Goal: Communication & Community: Participate in discussion

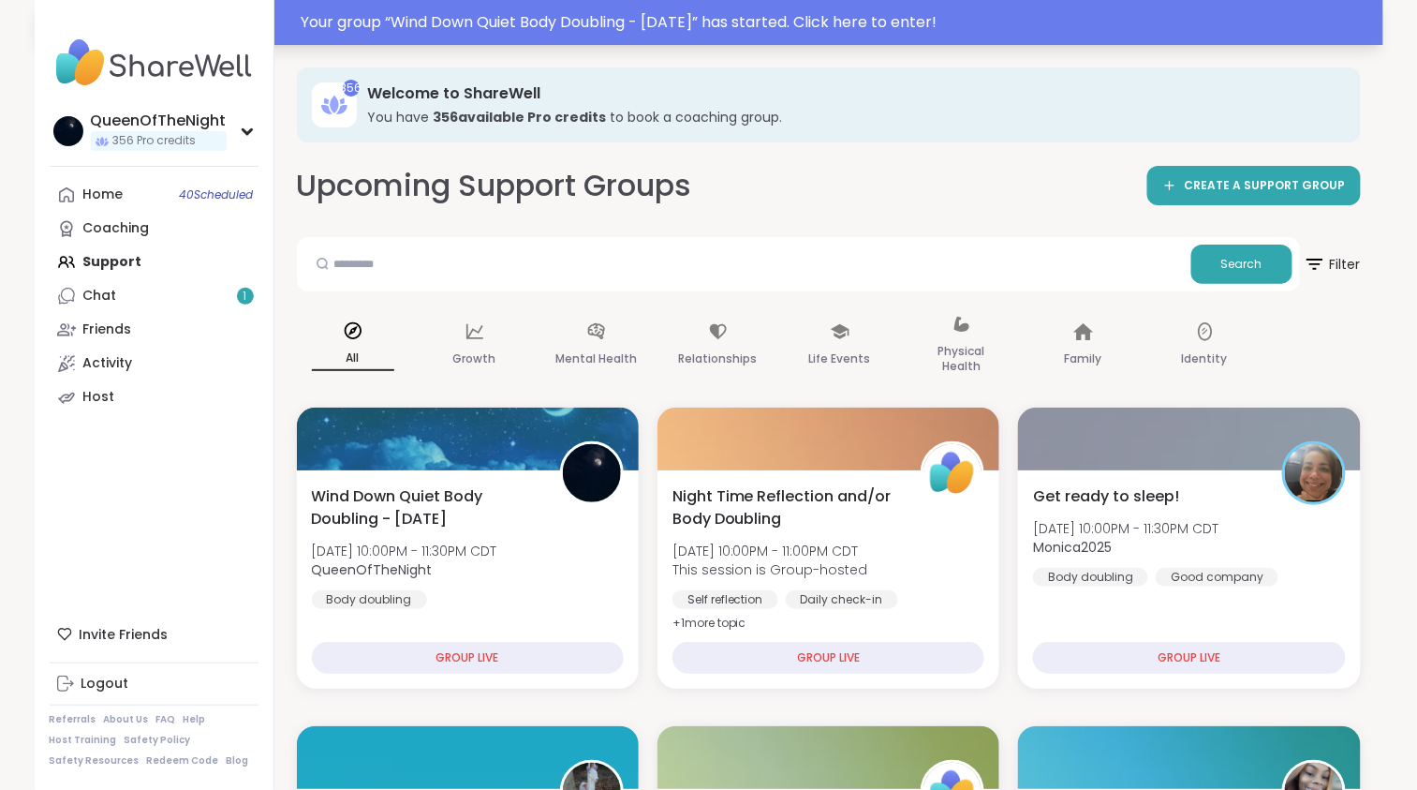
click at [767, 20] on div "Your group “ Wind Down Quiet Body Doubling - [DATE] ” has started. Click here t…" at bounding box center [837, 22] width 1071 height 22
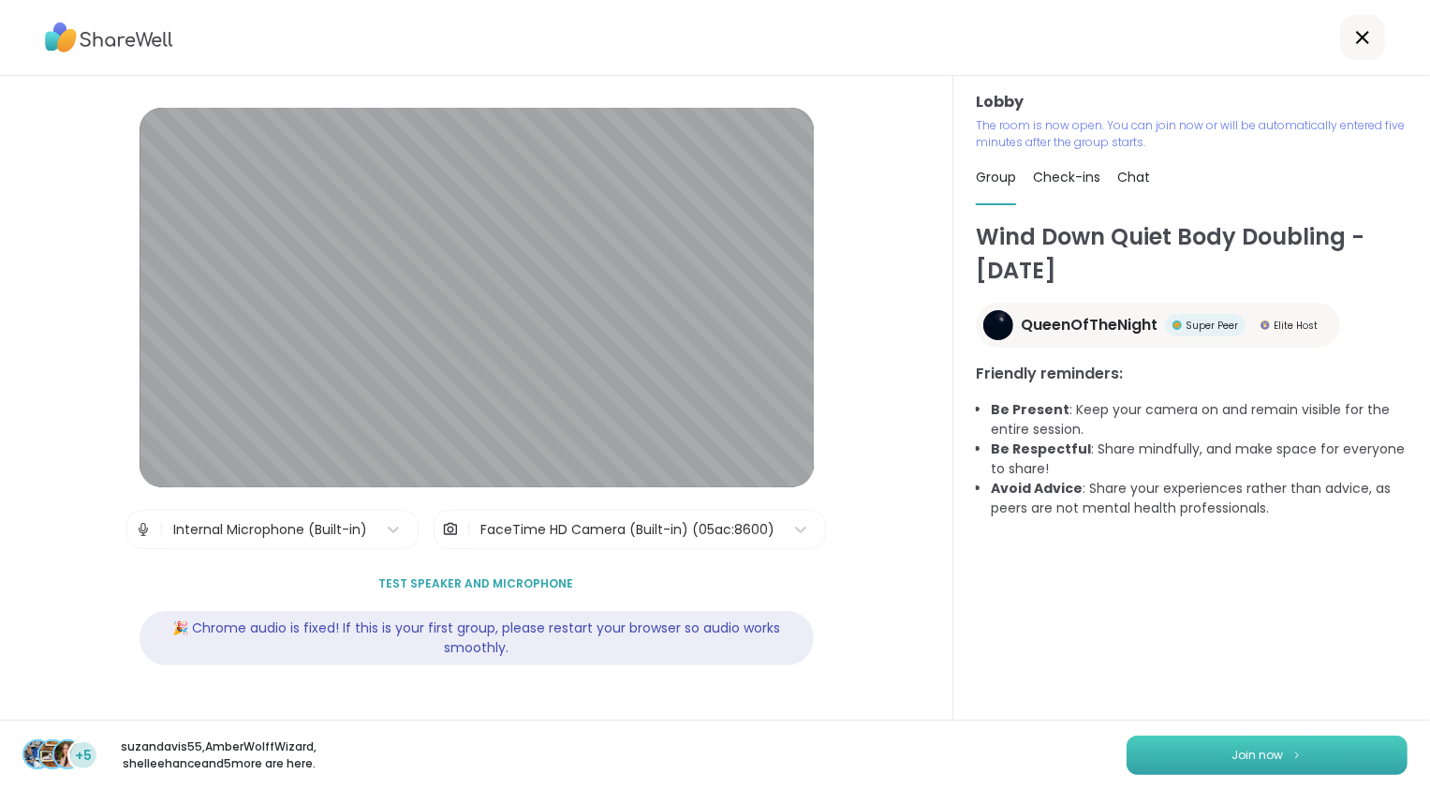
click at [1271, 761] on button "Join now" at bounding box center [1267, 754] width 281 height 39
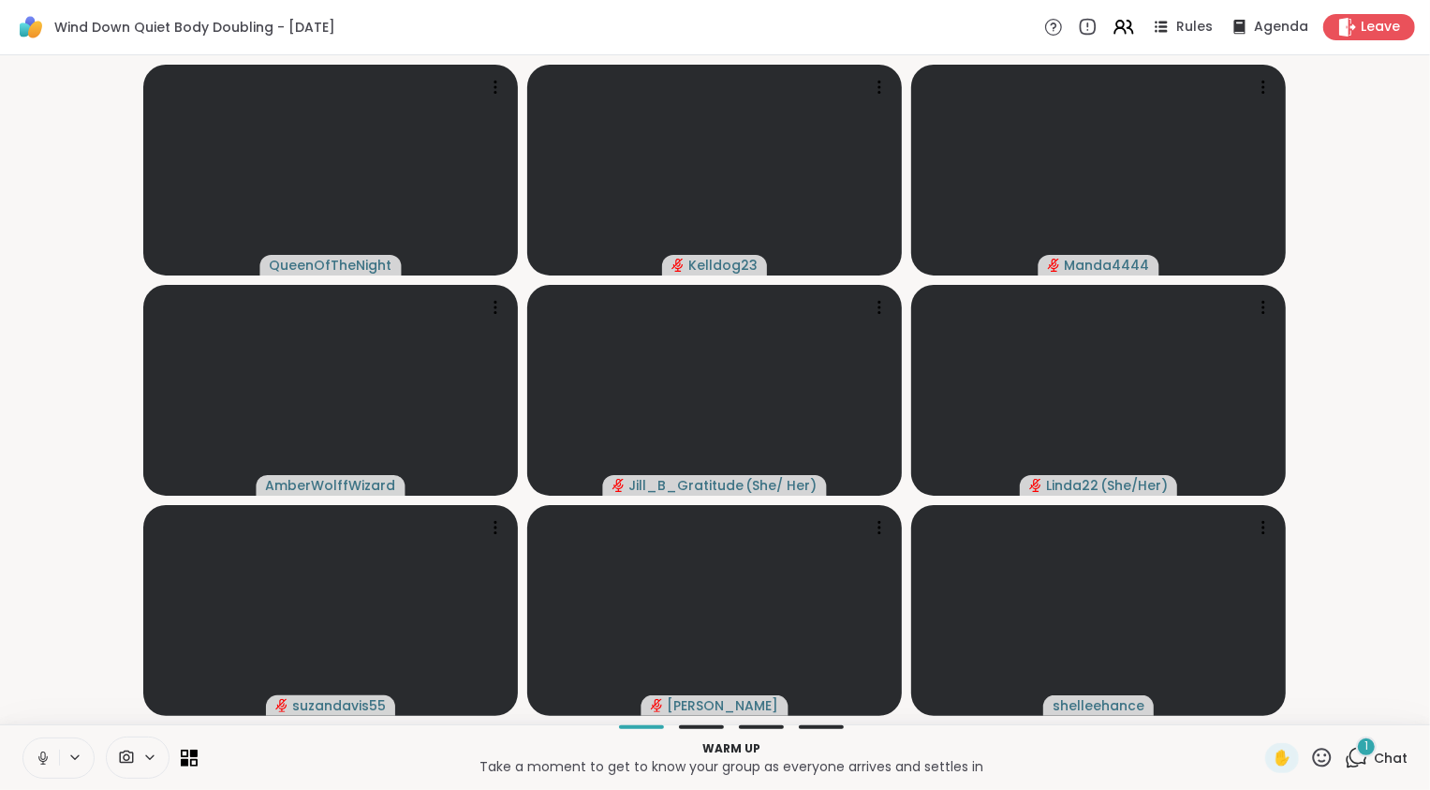
click at [46, 759] on icon at bounding box center [42, 758] width 9 height 6
click at [29, 624] on video-player-container "QueenOfTheNight Kelldog23 Manda4444 AmberWolffWizard Jill_B_Gratitude ( She/ He…" at bounding box center [715, 390] width 1408 height 654
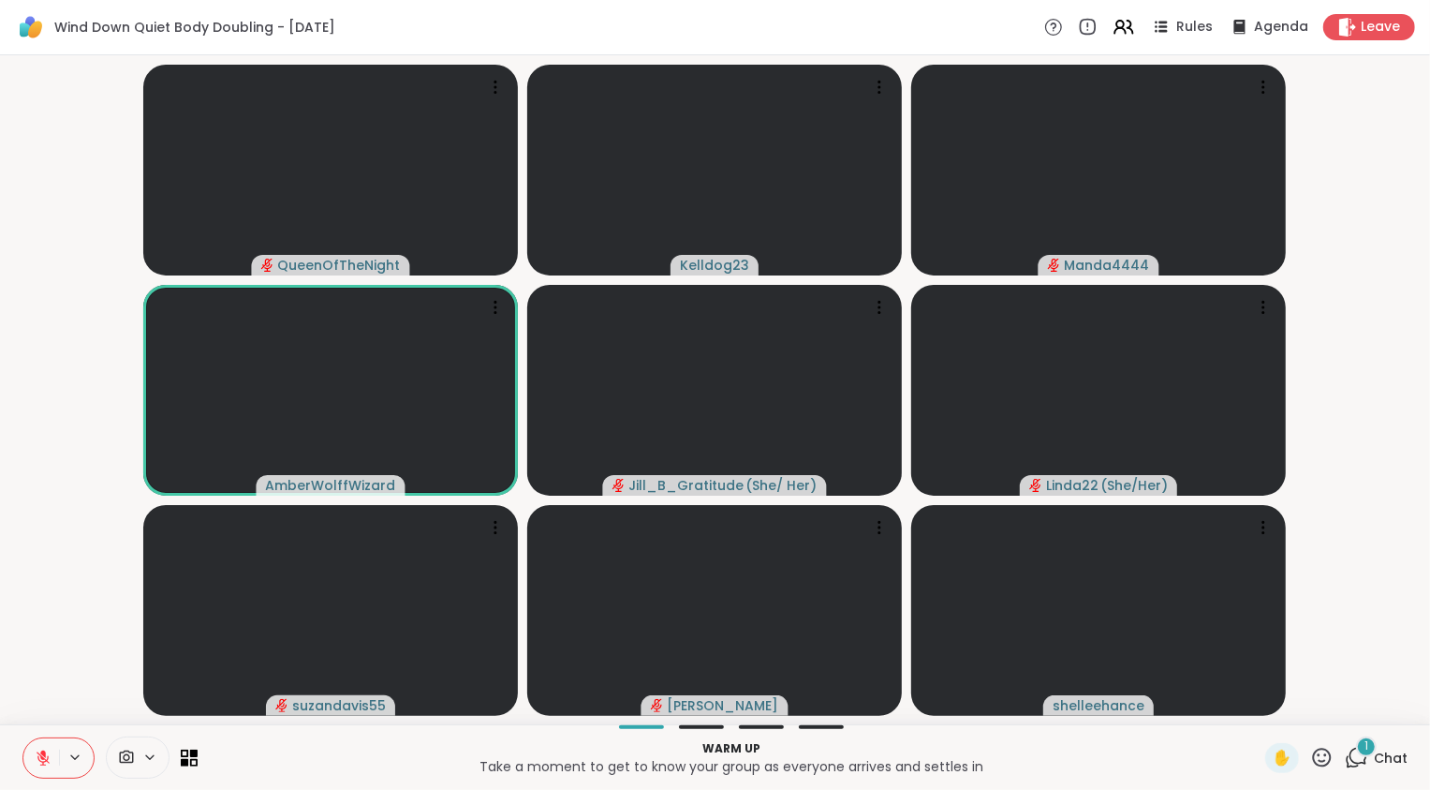
click at [1345, 755] on icon at bounding box center [1356, 757] width 23 height 23
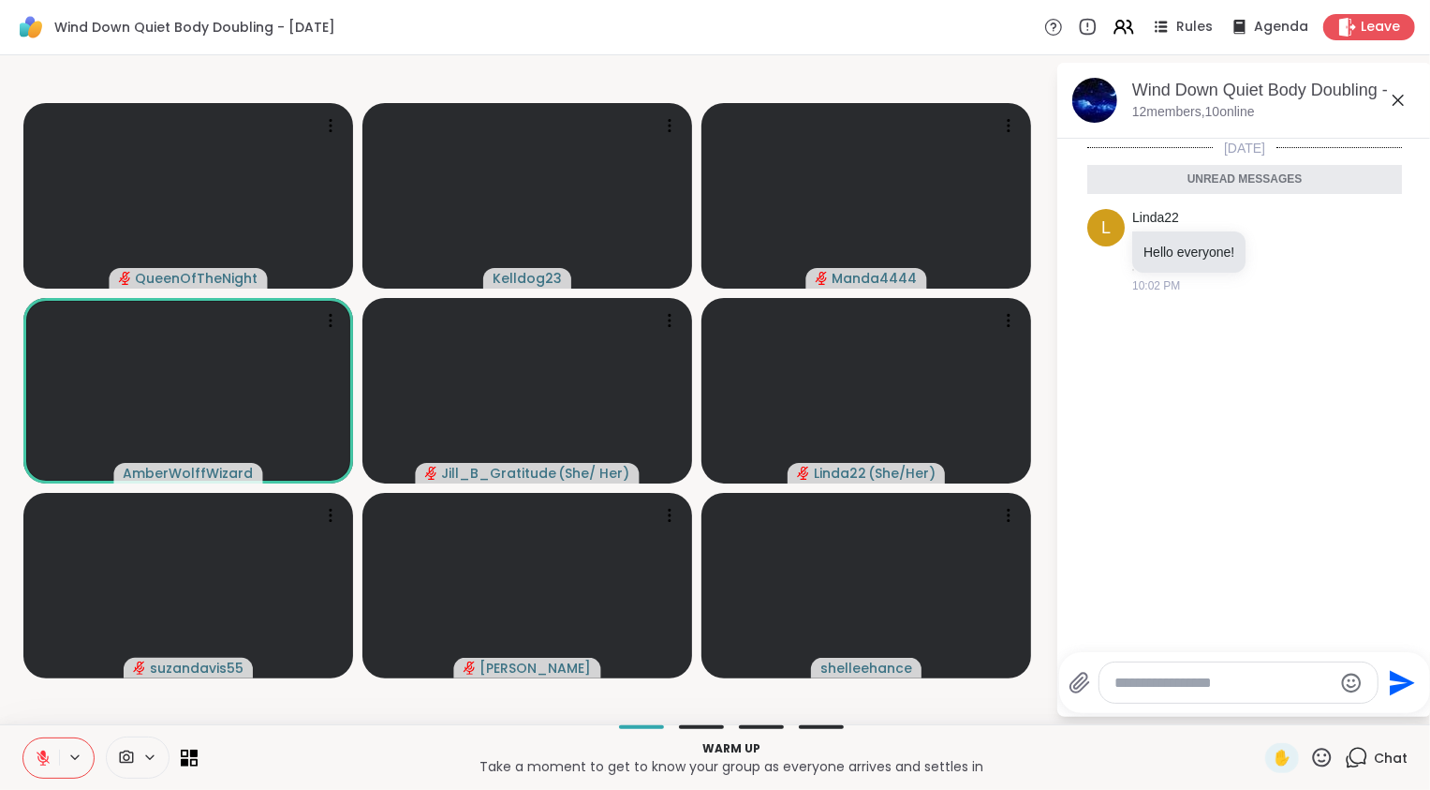
click at [43, 761] on icon at bounding box center [43, 757] width 17 height 17
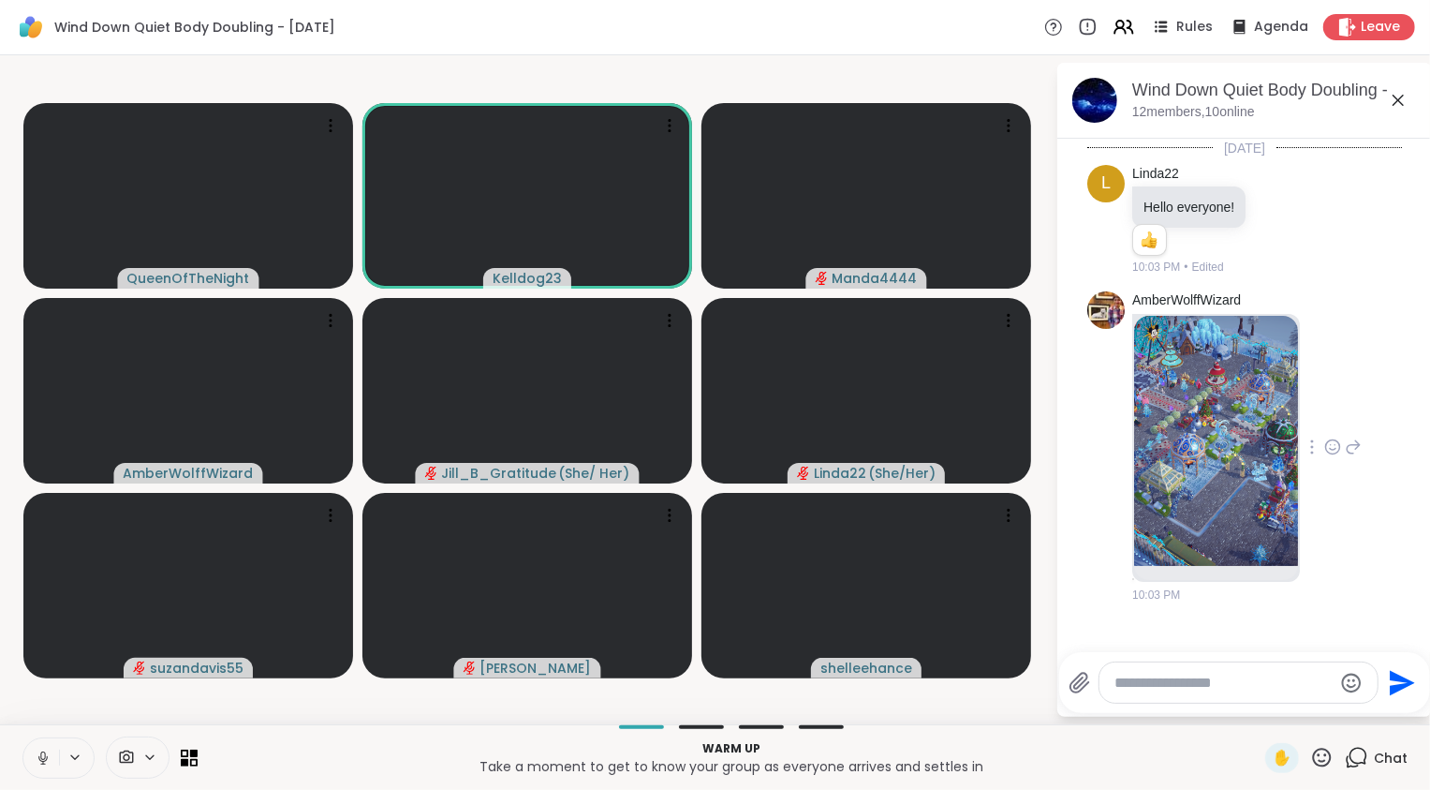
click at [1252, 476] on img at bounding box center [1216, 441] width 164 height 251
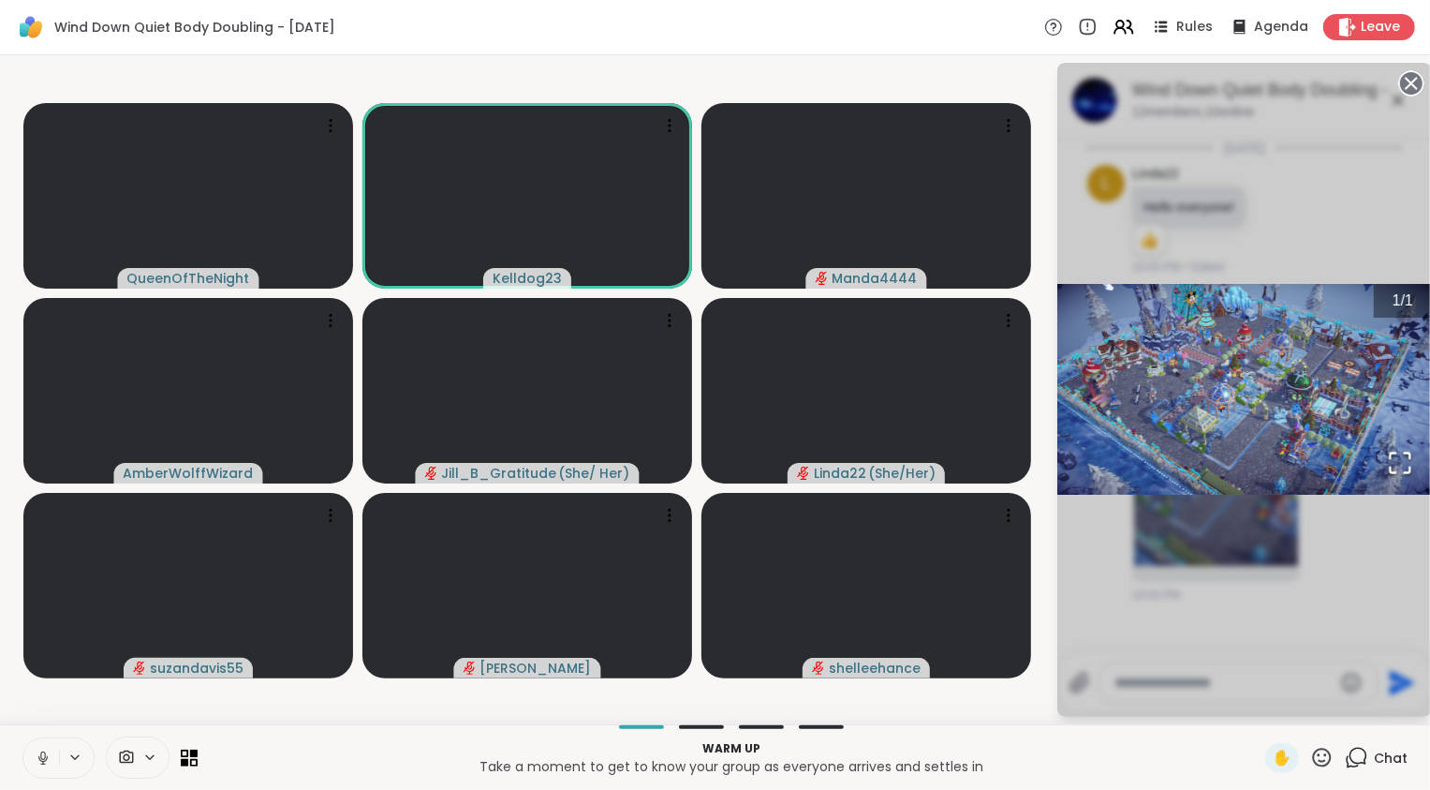
scroll to position [295, 0]
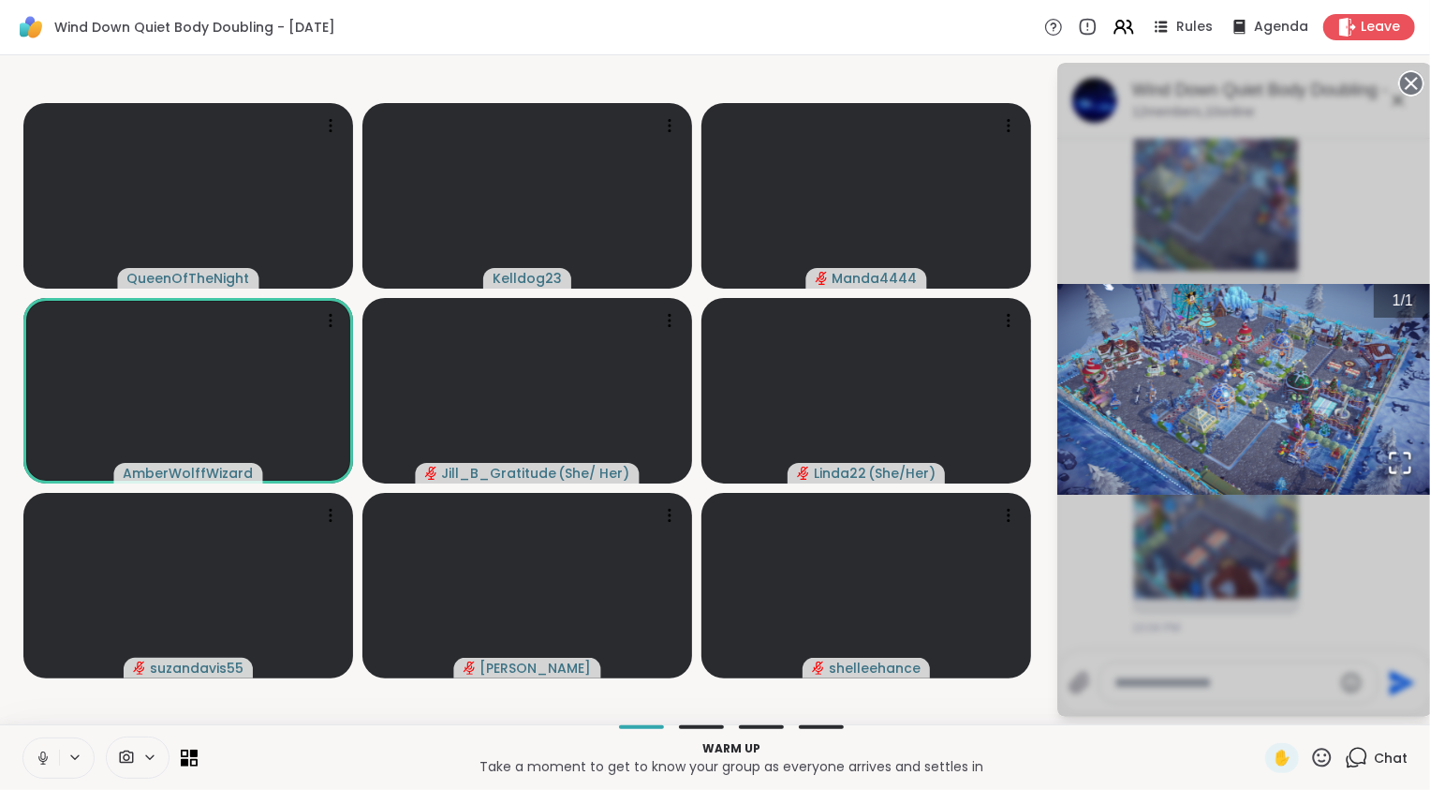
click at [40, 764] on icon at bounding box center [43, 757] width 17 height 17
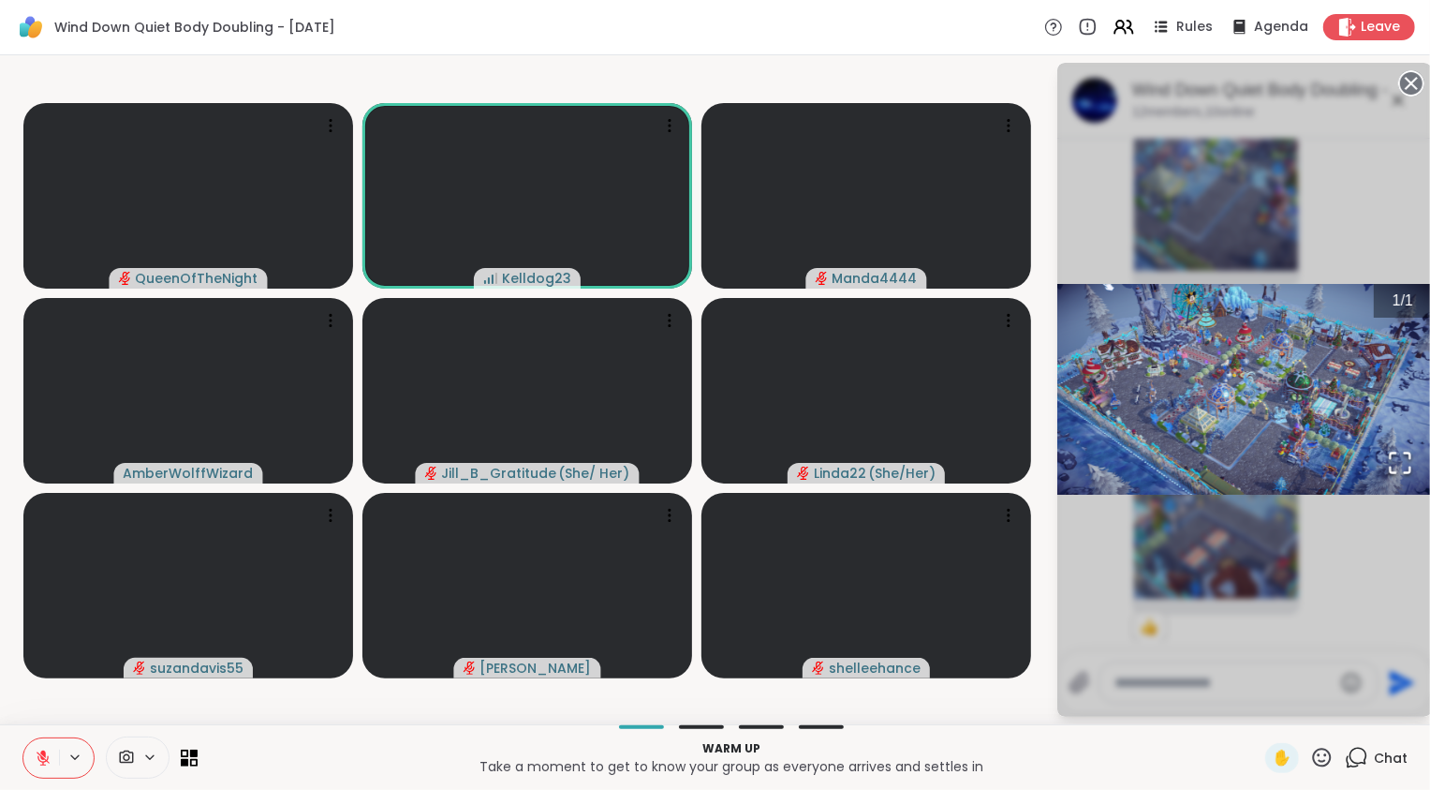
scroll to position [322, 0]
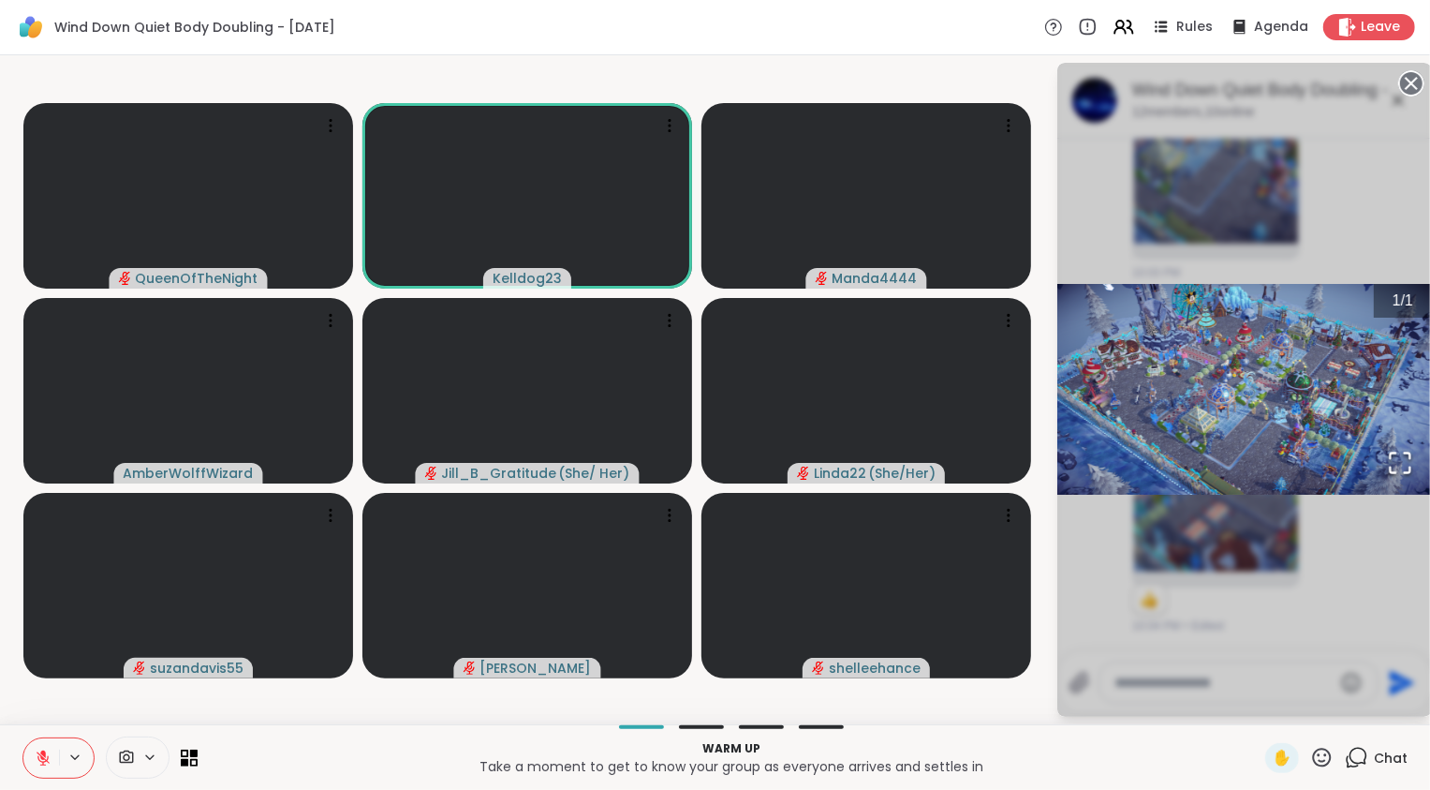
click at [1354, 585] on div "1 / 1" at bounding box center [1245, 390] width 375 height 654
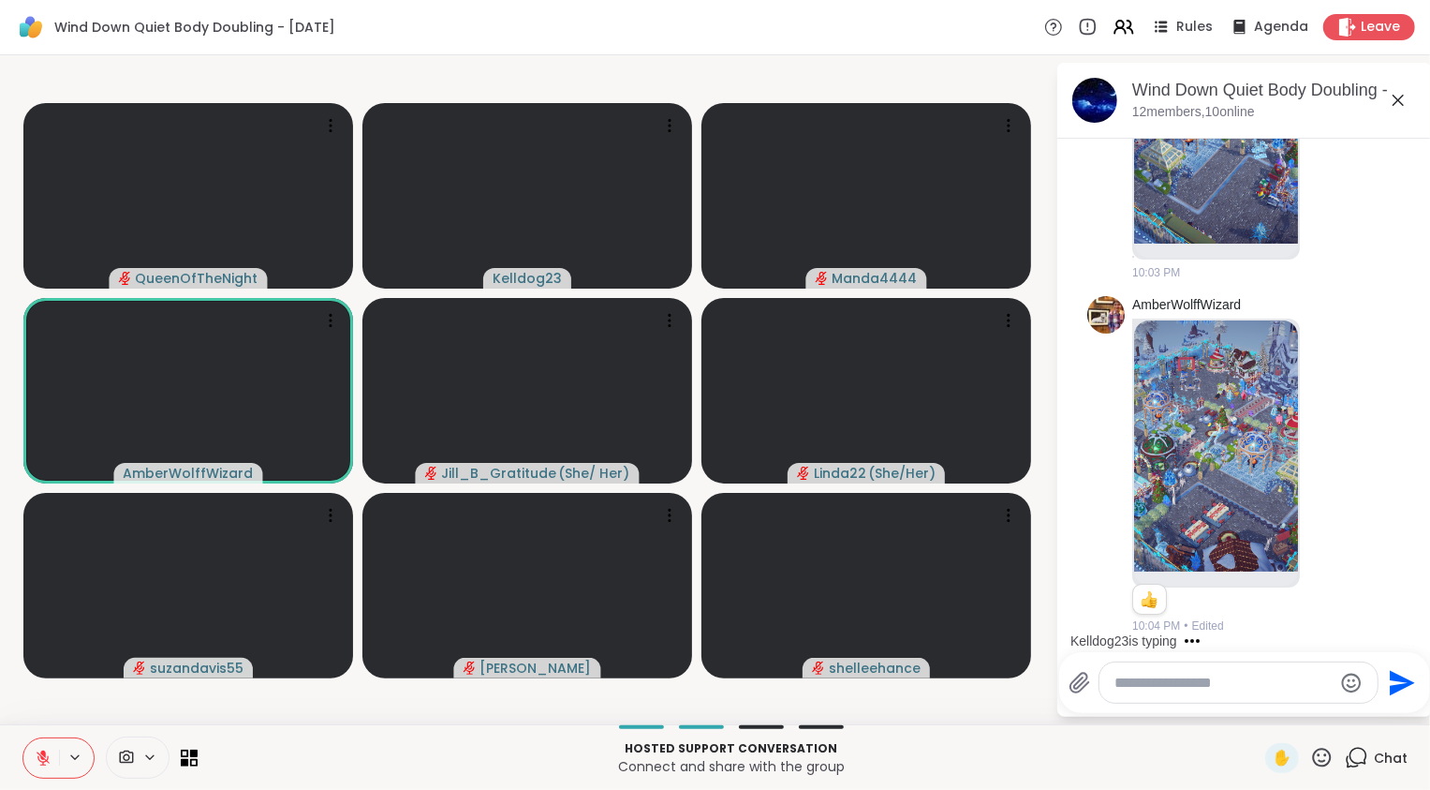
click at [41, 761] on icon at bounding box center [43, 757] width 17 height 17
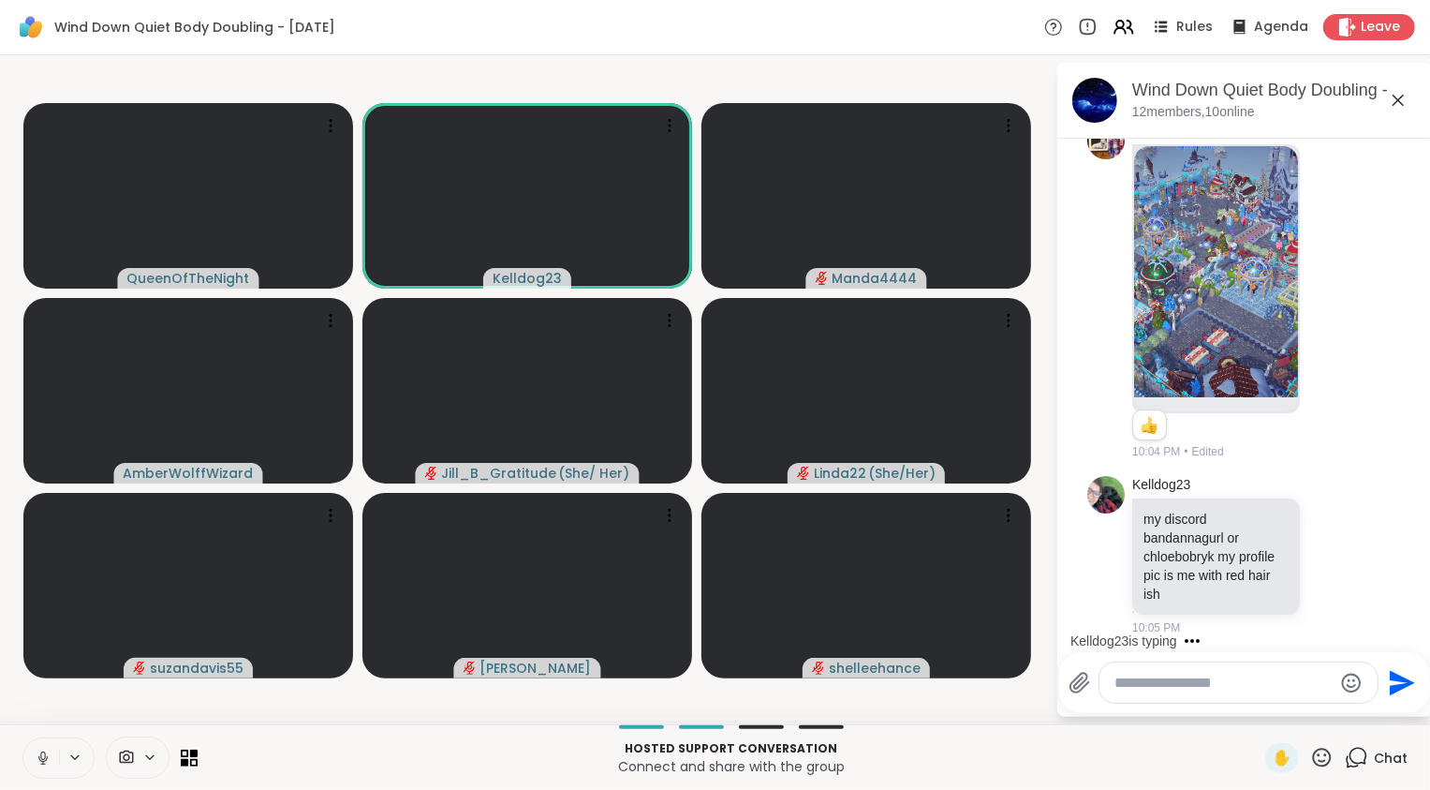
click at [35, 767] on button at bounding box center [41, 757] width 36 height 39
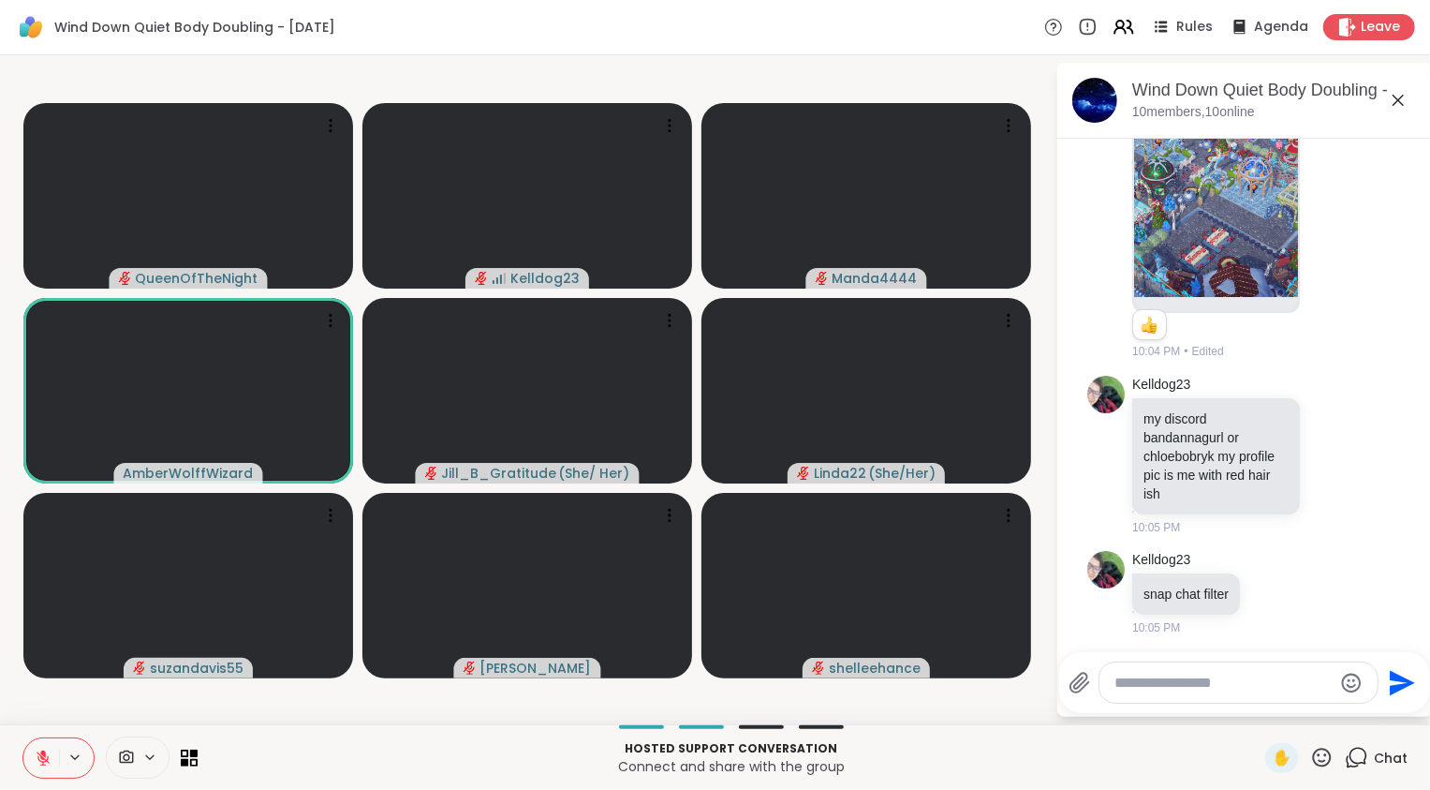
click at [44, 749] on icon at bounding box center [43, 757] width 17 height 17
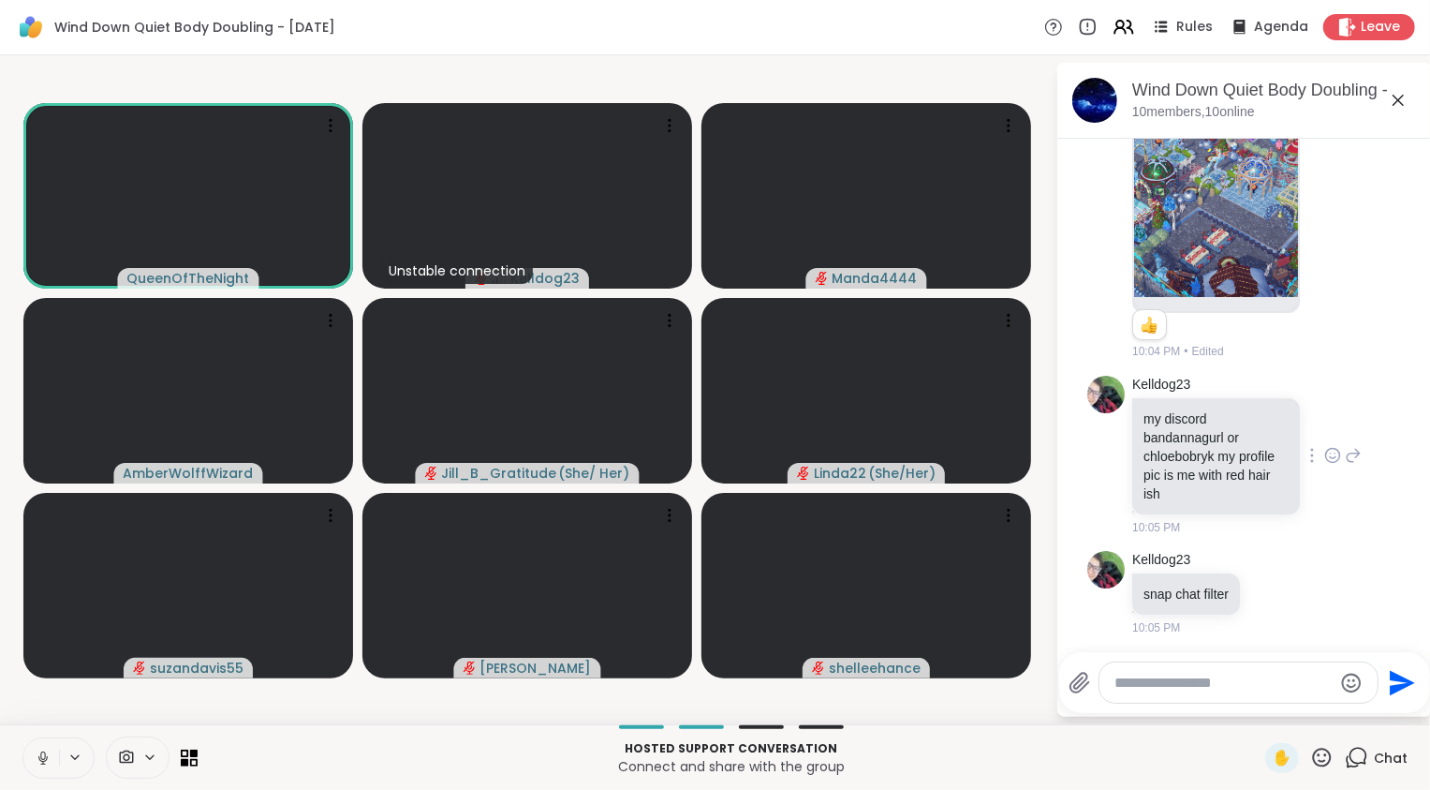
scroll to position [0, 0]
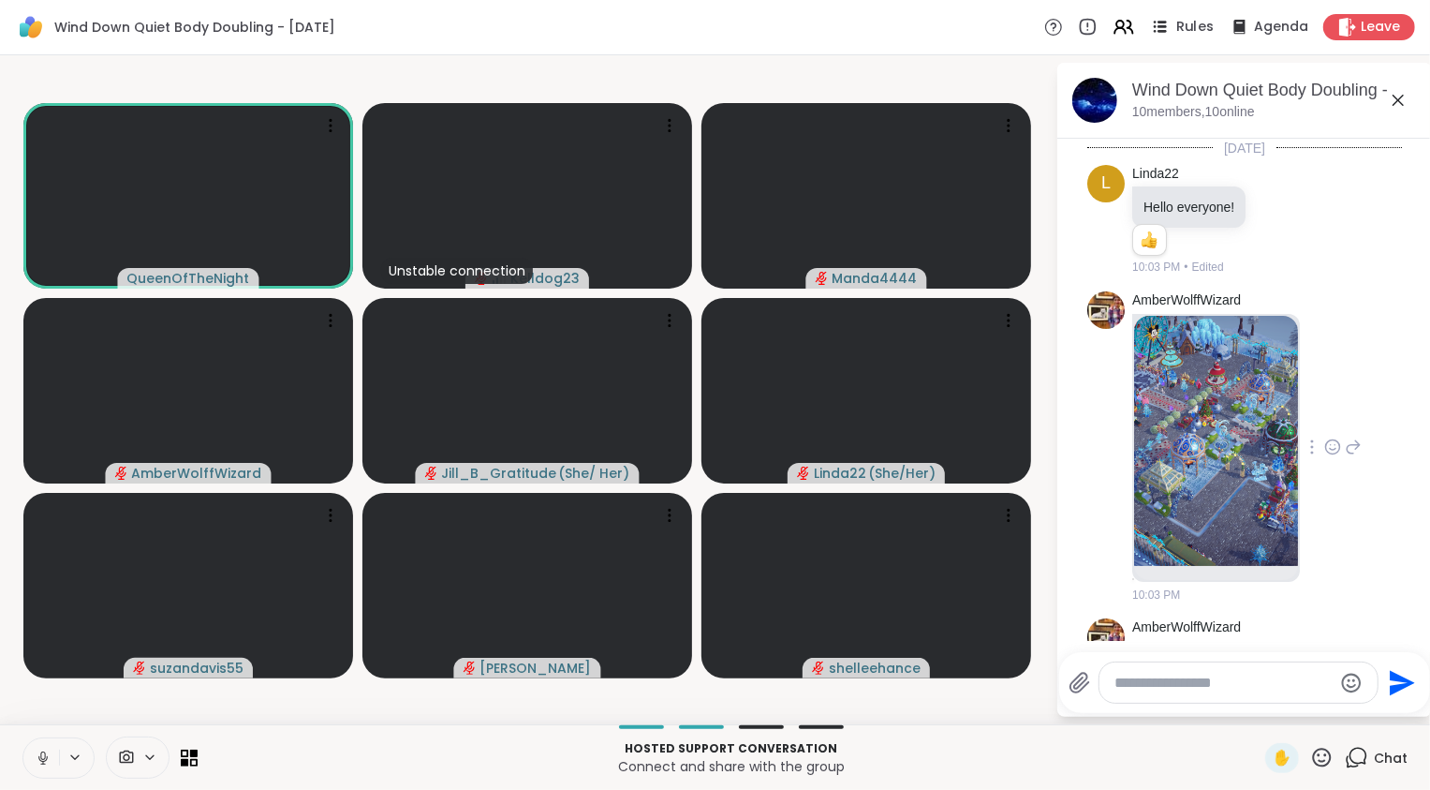
click at [1180, 19] on span "Rules" at bounding box center [1196, 28] width 38 height 20
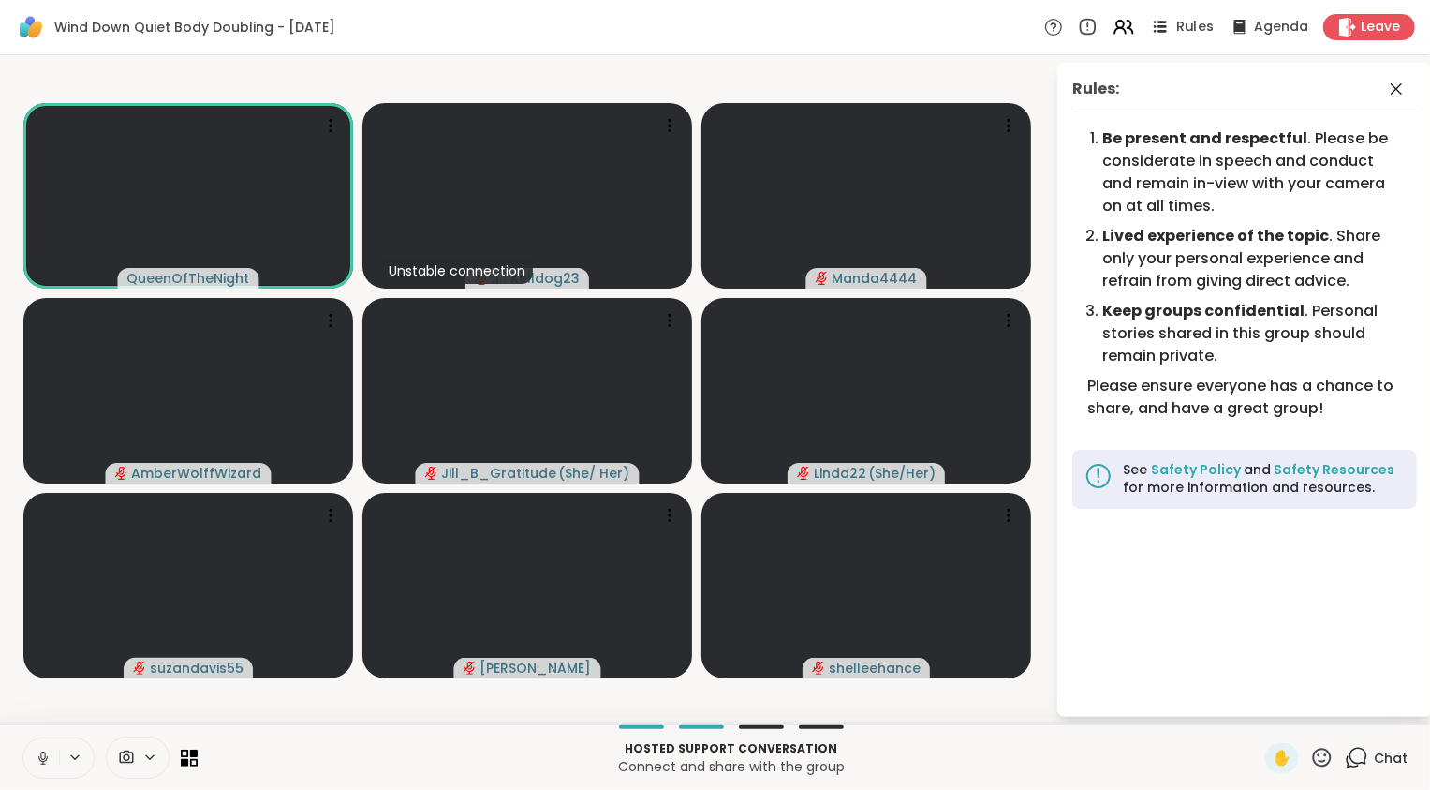
click at [1180, 19] on span "Rules" at bounding box center [1196, 28] width 38 height 20
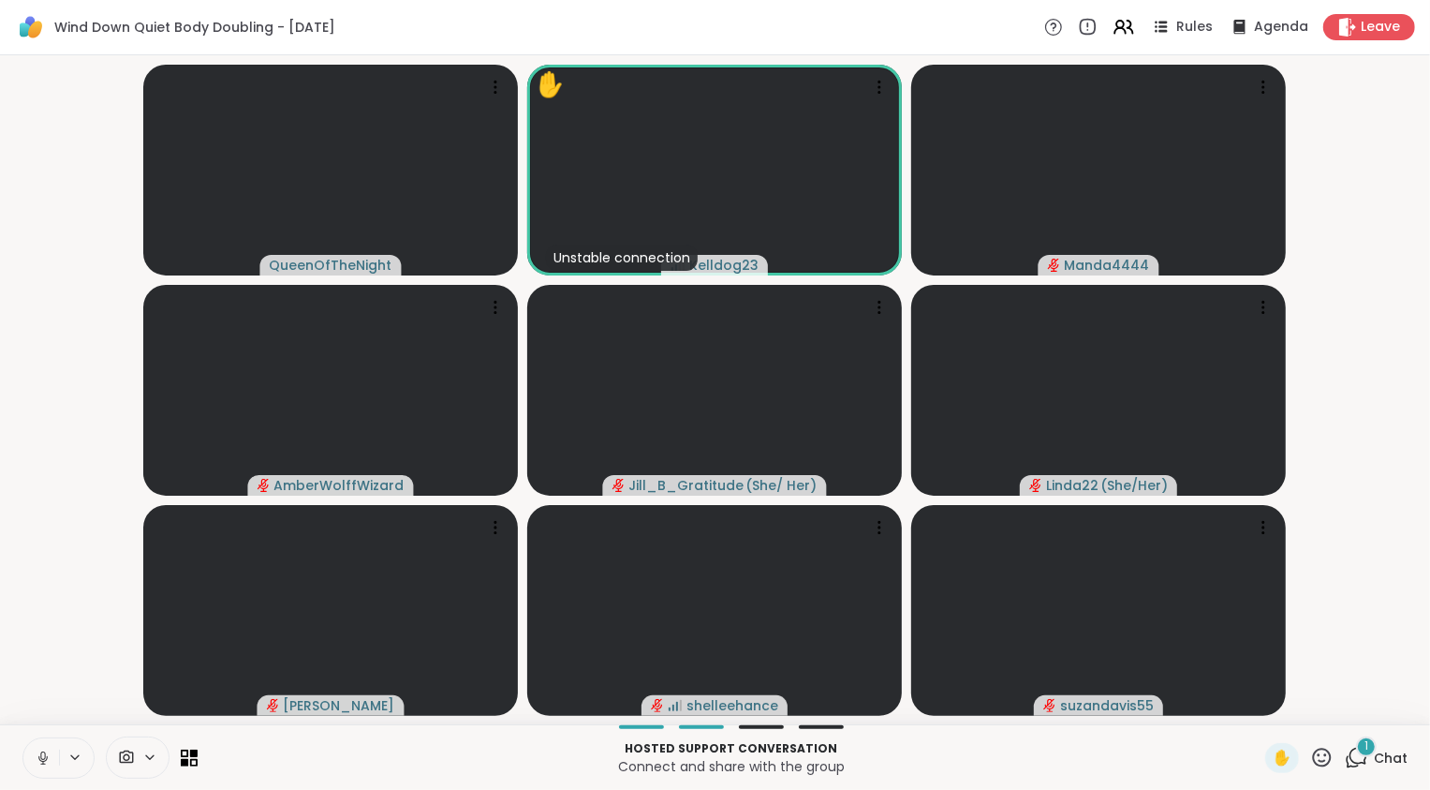
click at [1353, 758] on icon at bounding box center [1356, 757] width 23 height 23
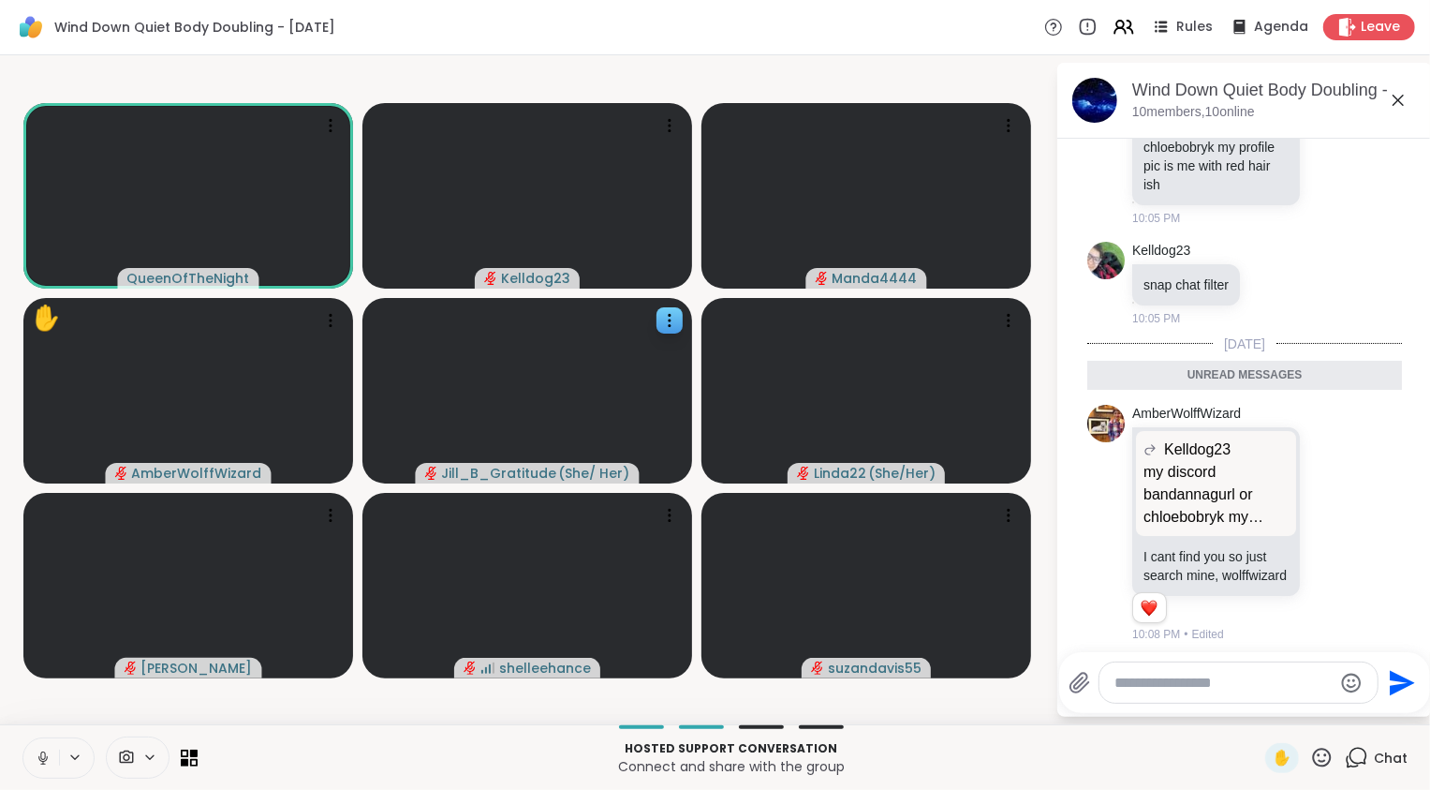
scroll to position [932, 0]
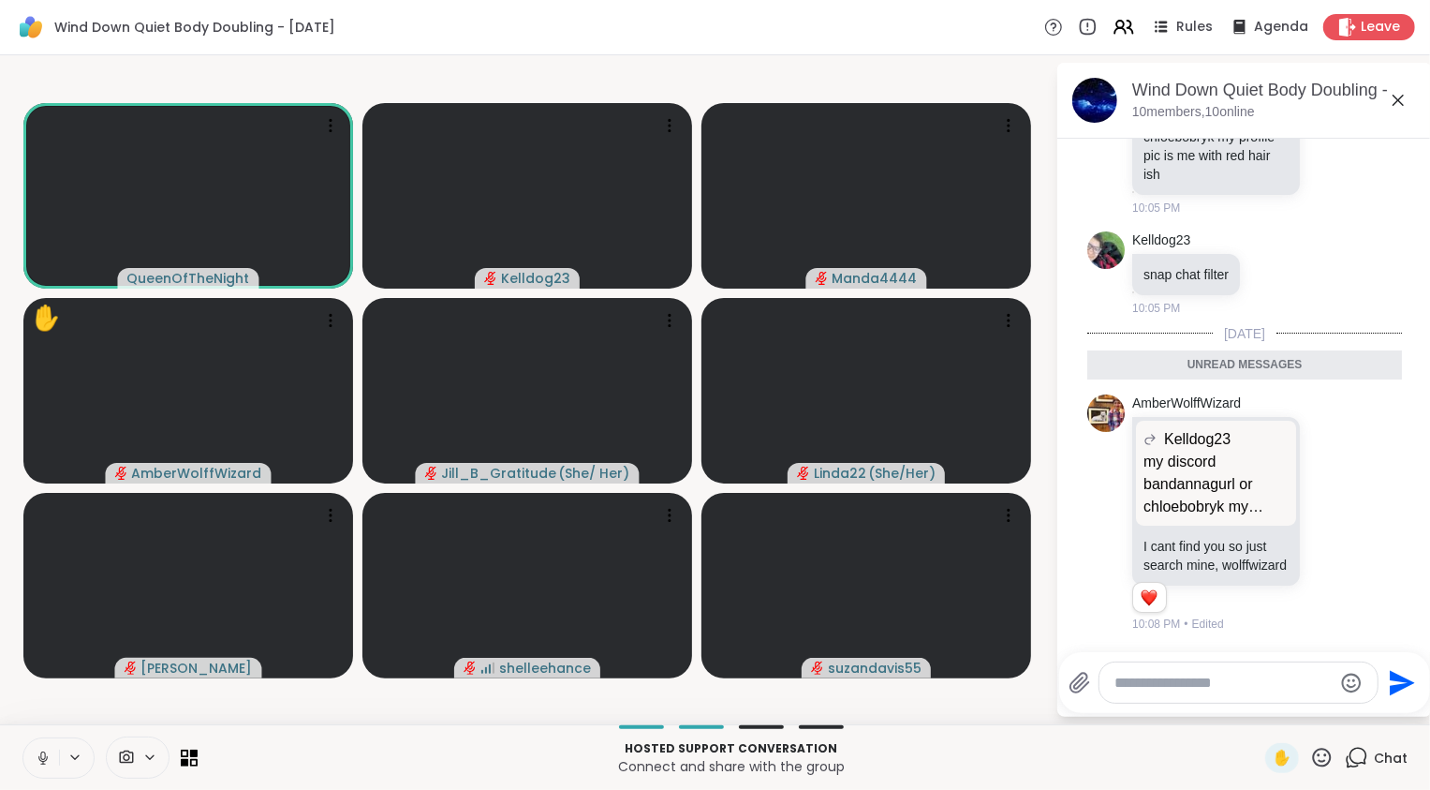
click at [55, 777] on button at bounding box center [41, 757] width 36 height 39
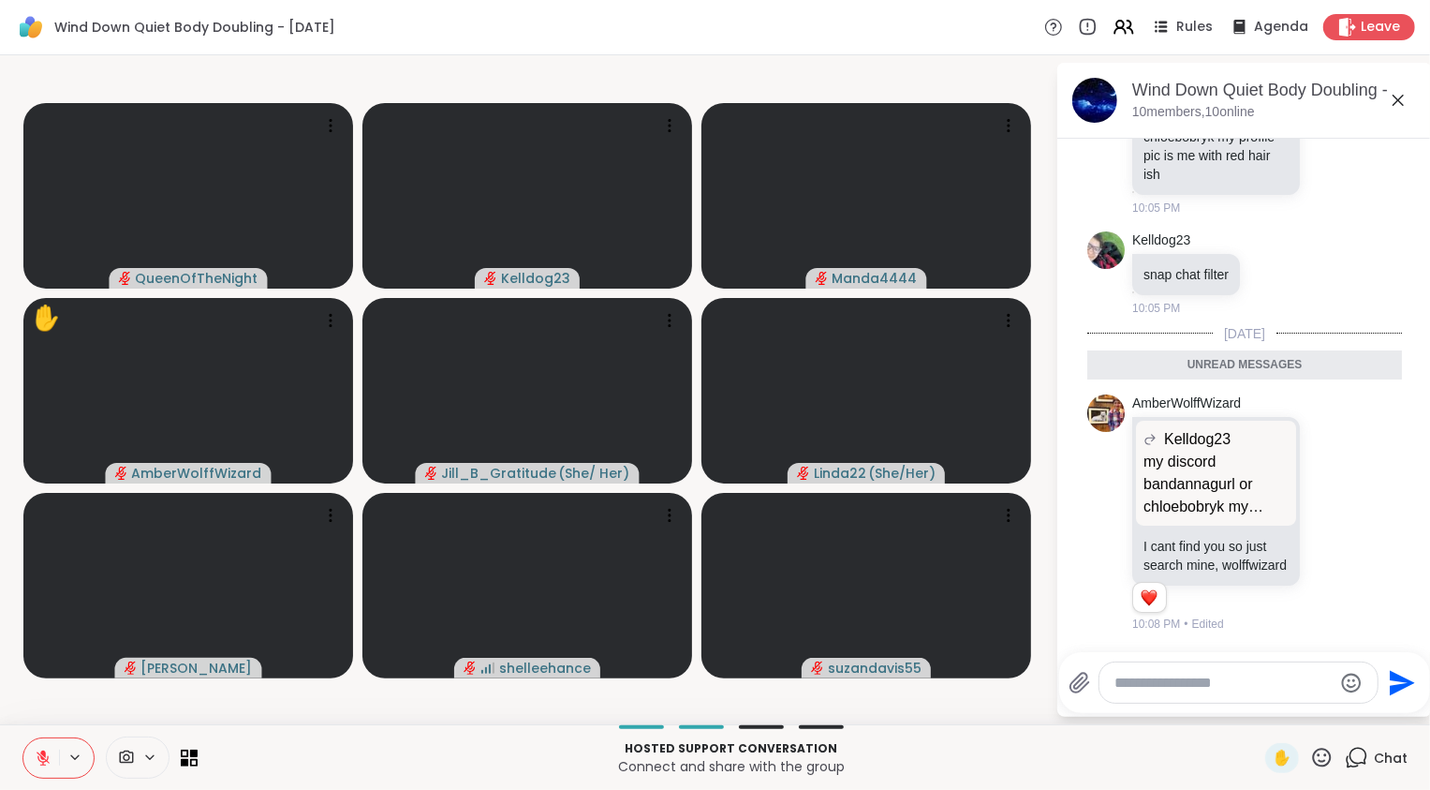
click at [55, 777] on button at bounding box center [41, 757] width 36 height 39
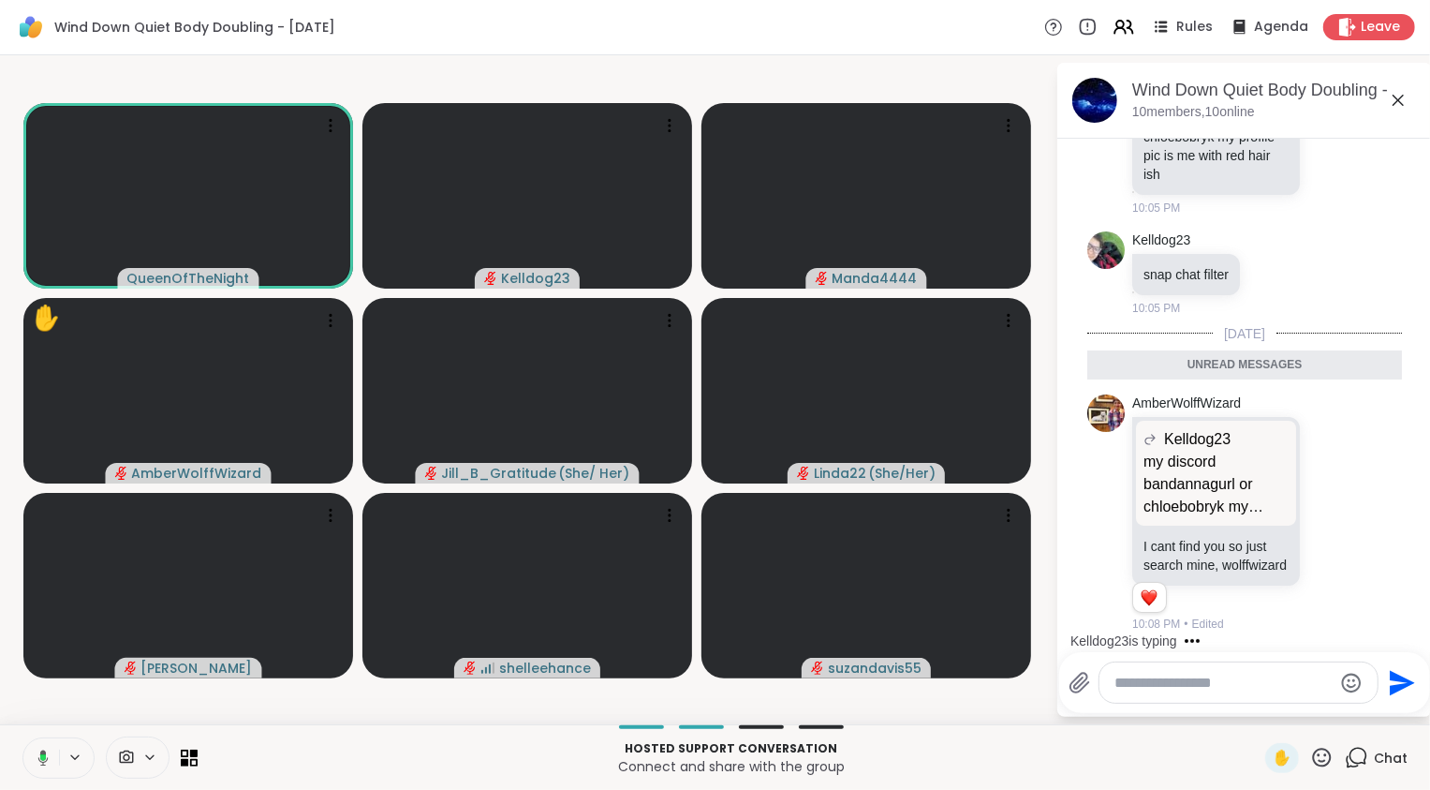
scroll to position [1096, 0]
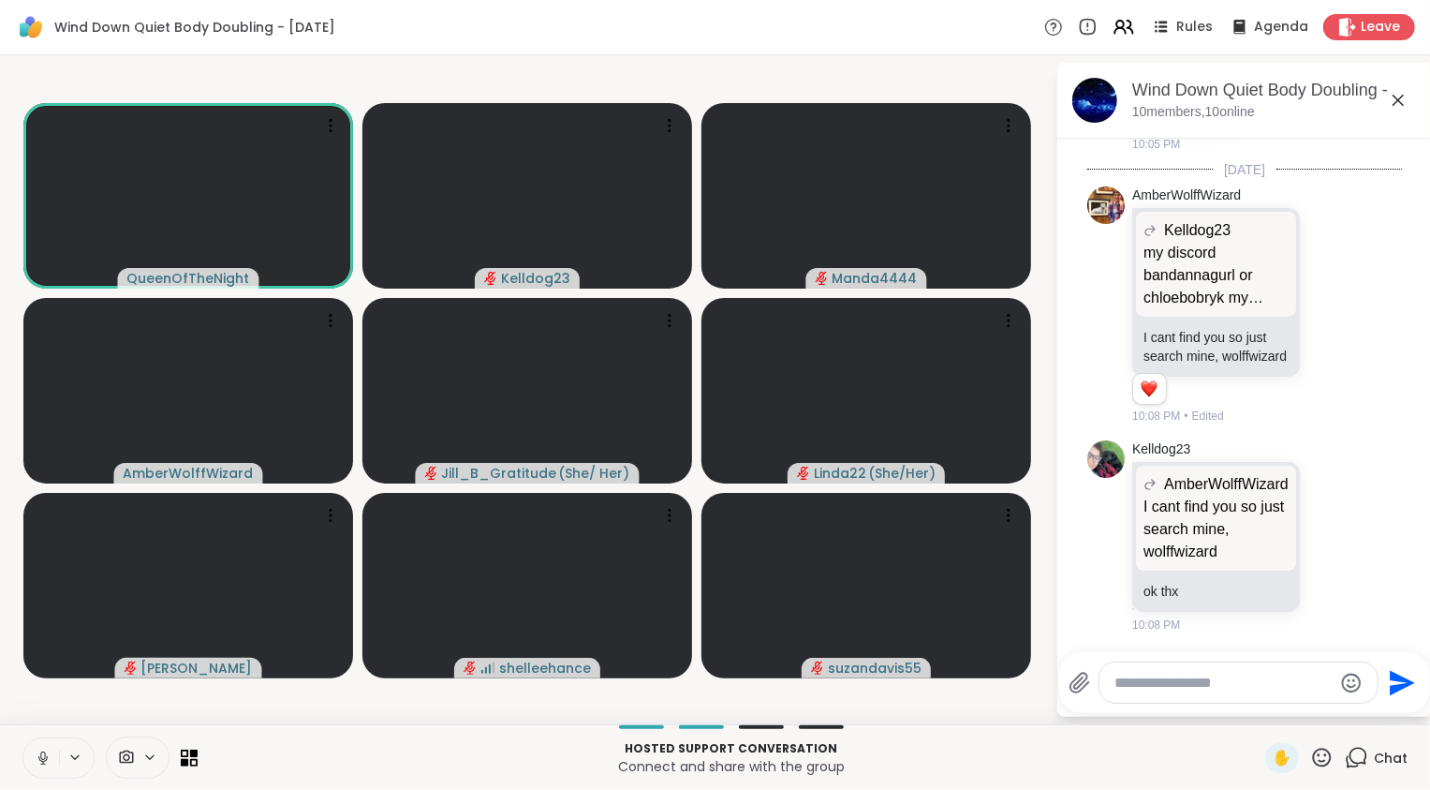
click at [41, 750] on icon at bounding box center [43, 757] width 17 height 17
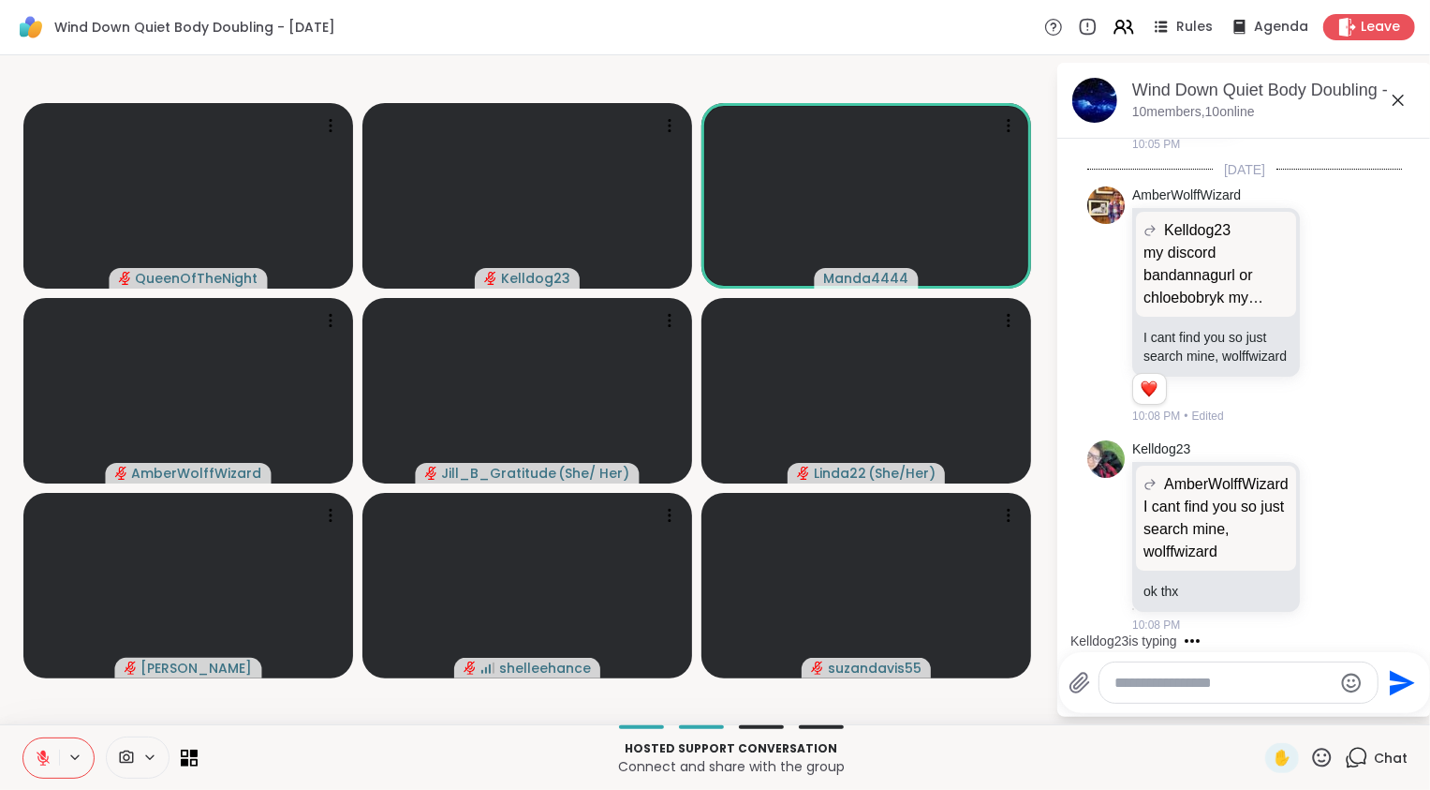
click at [46, 758] on icon at bounding box center [43, 757] width 17 height 17
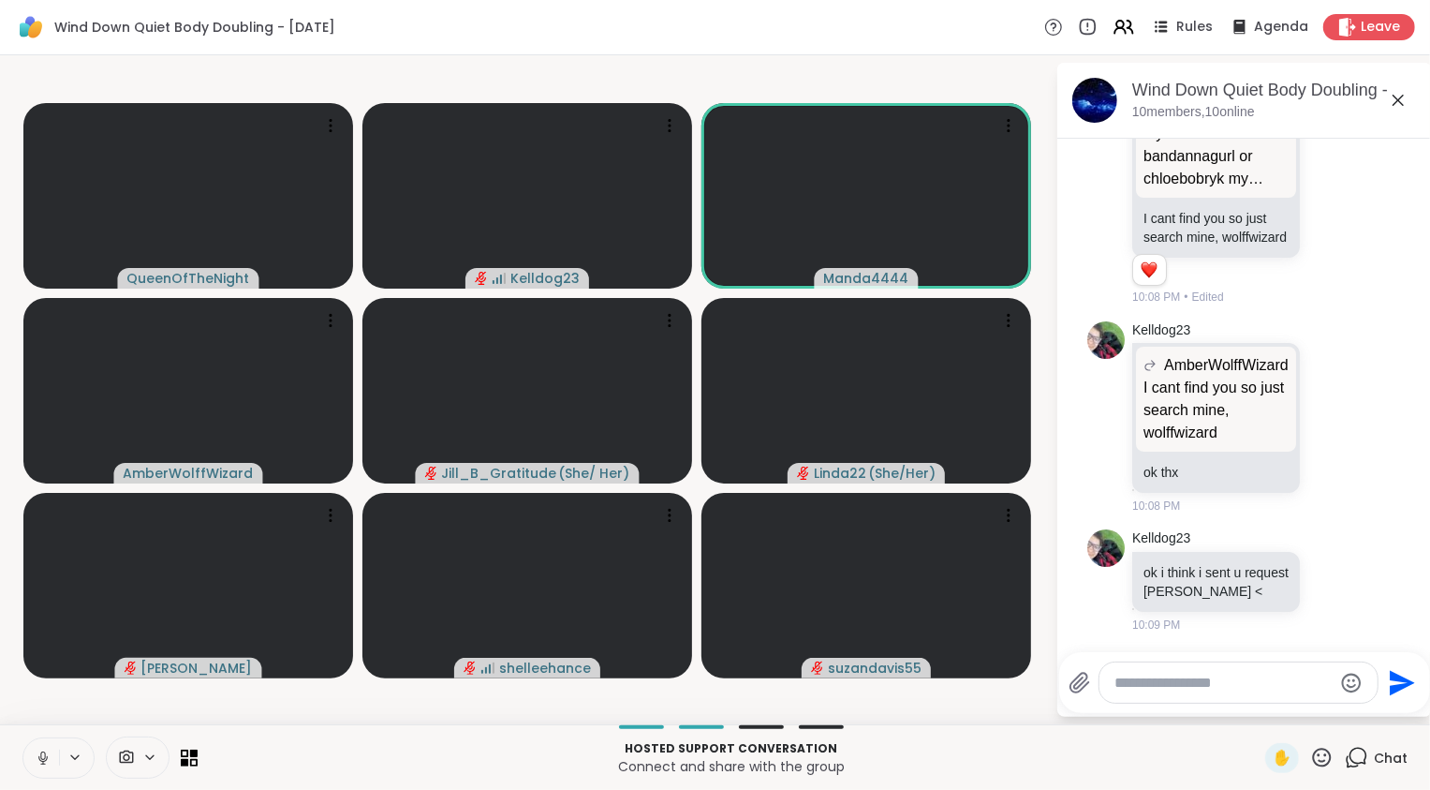
click at [45, 760] on icon at bounding box center [42, 758] width 9 height 6
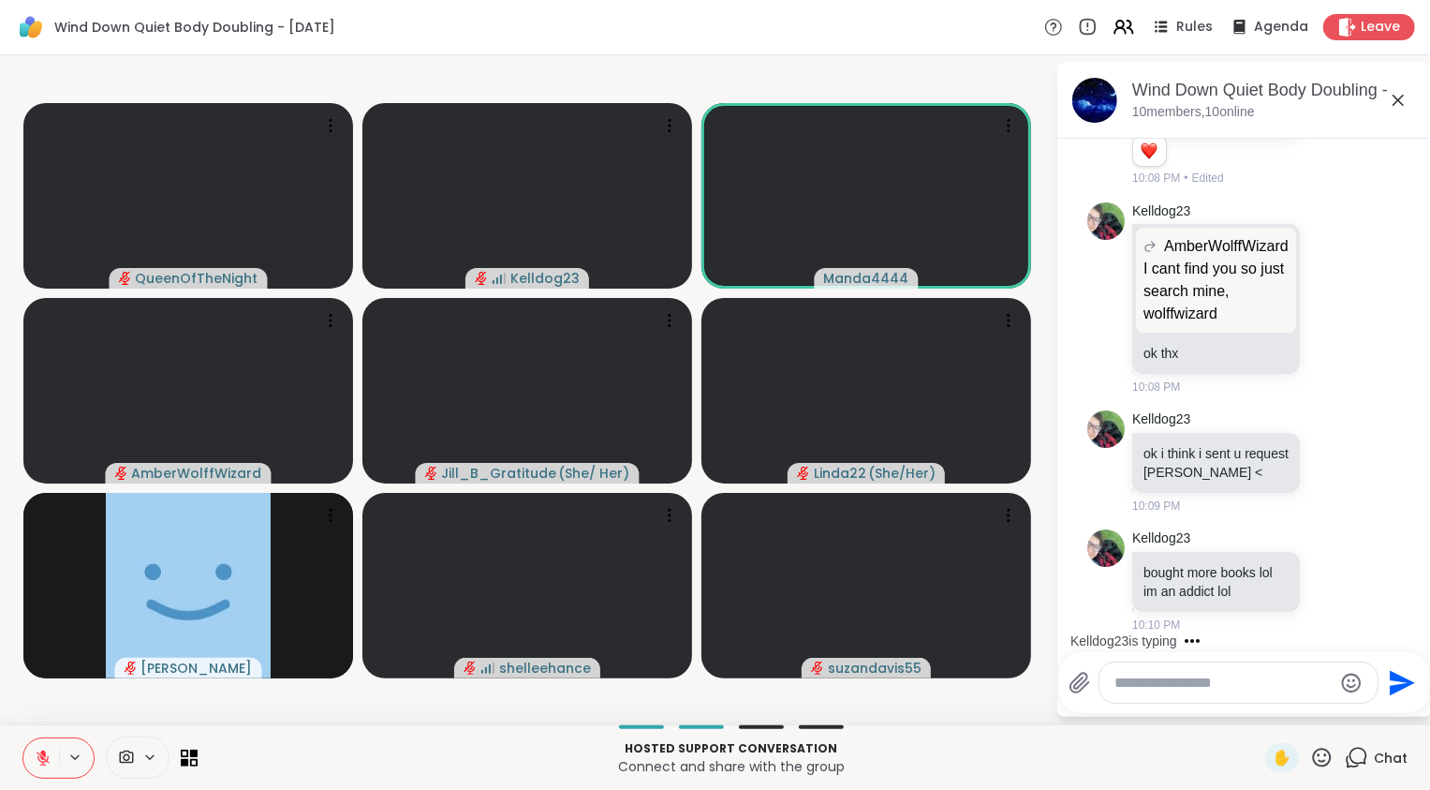
scroll to position [1490, 0]
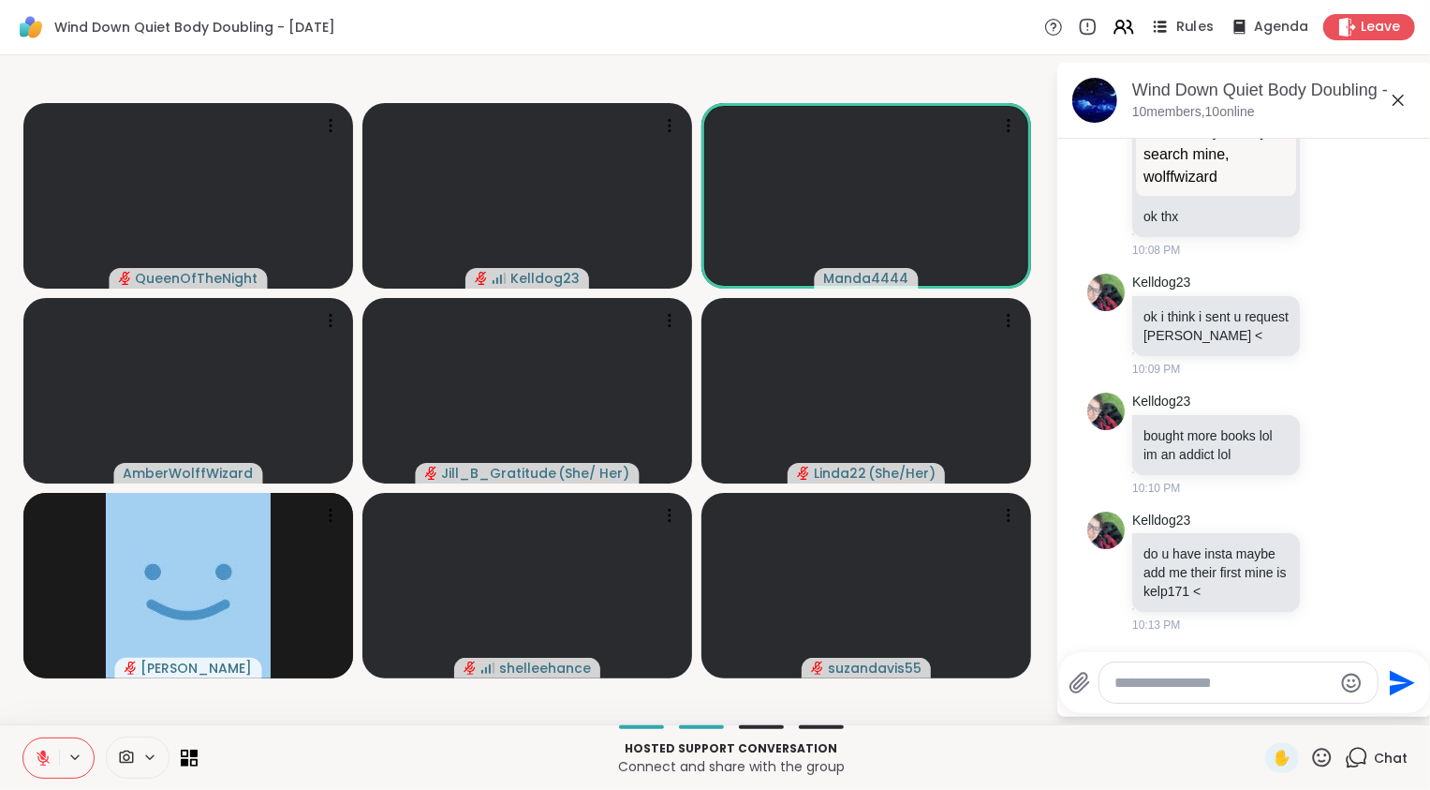
click at [1188, 30] on span "Rules" at bounding box center [1196, 28] width 38 height 20
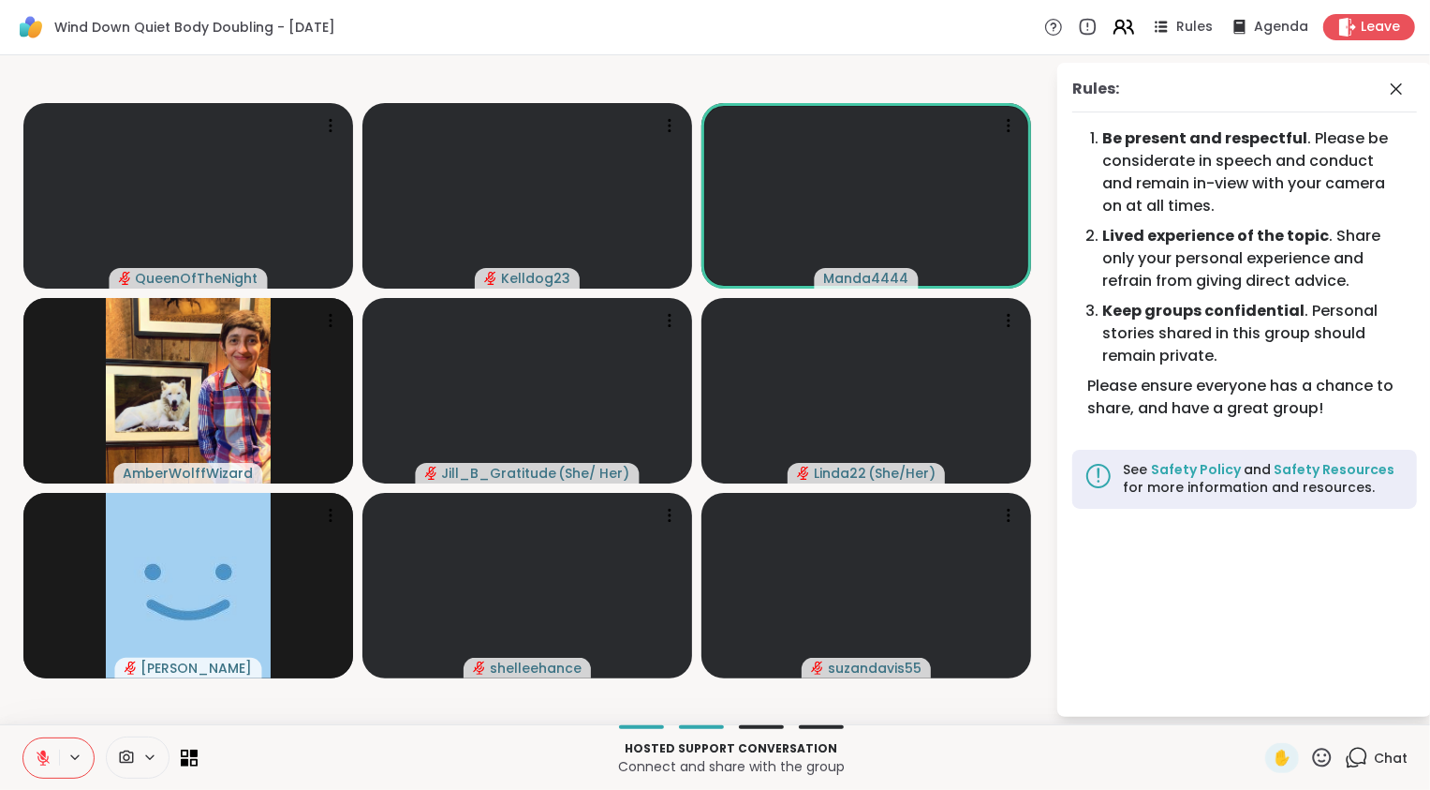
click at [1119, 25] on icon at bounding box center [1123, 26] width 23 height 23
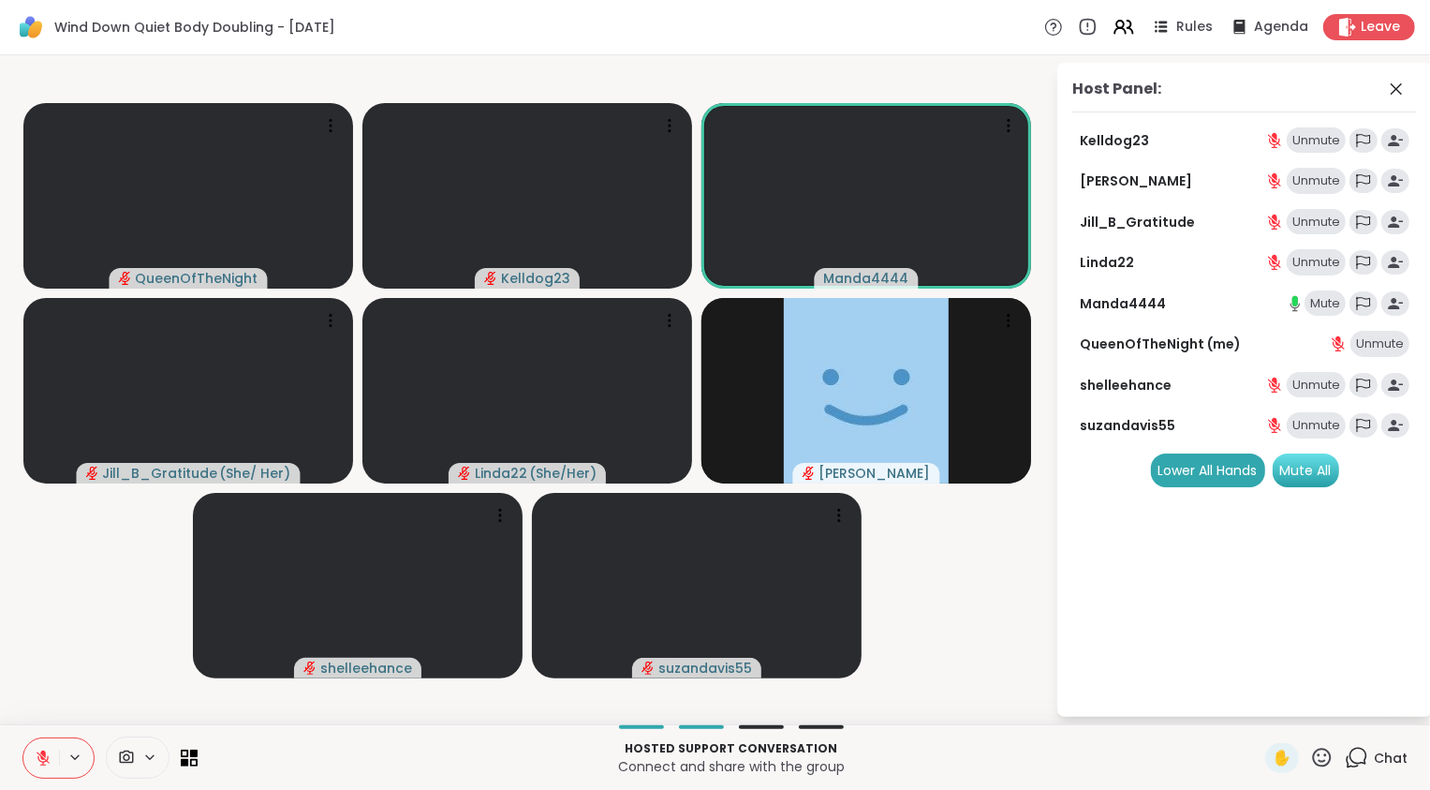
click at [1304, 466] on div "Mute All" at bounding box center [1306, 470] width 67 height 34
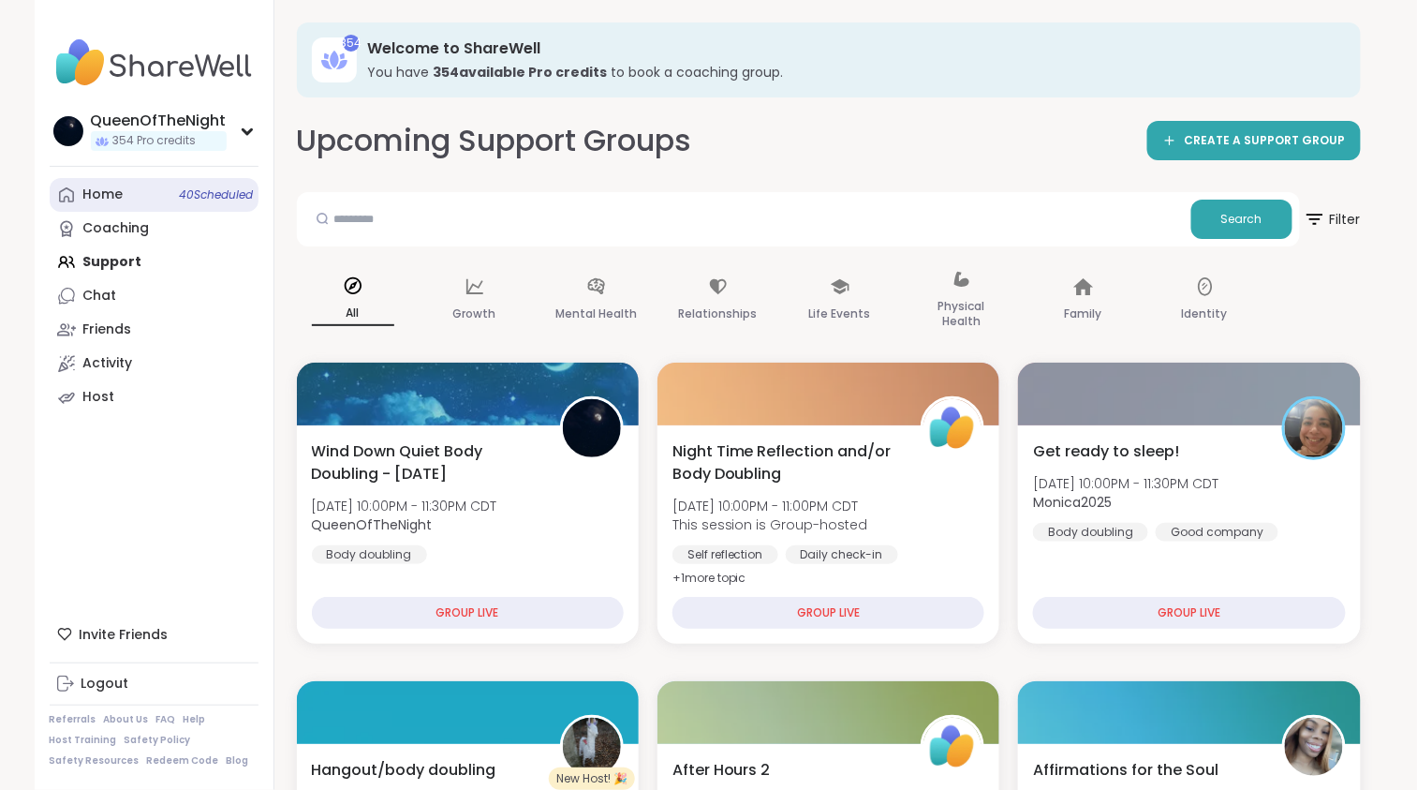
click at [124, 198] on link "Home 40 Scheduled" at bounding box center [154, 195] width 209 height 34
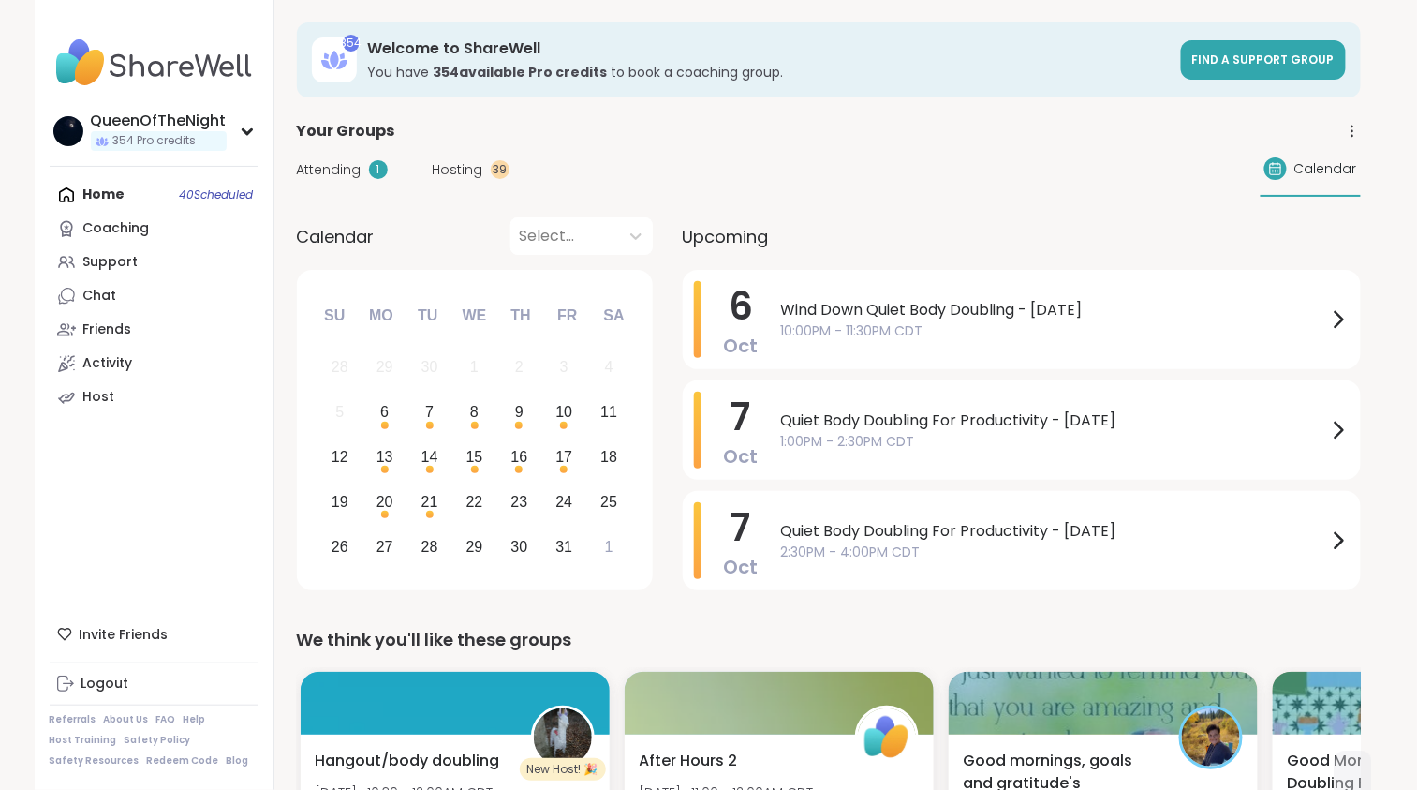
click at [457, 175] on span "Hosting" at bounding box center [458, 170] width 51 height 20
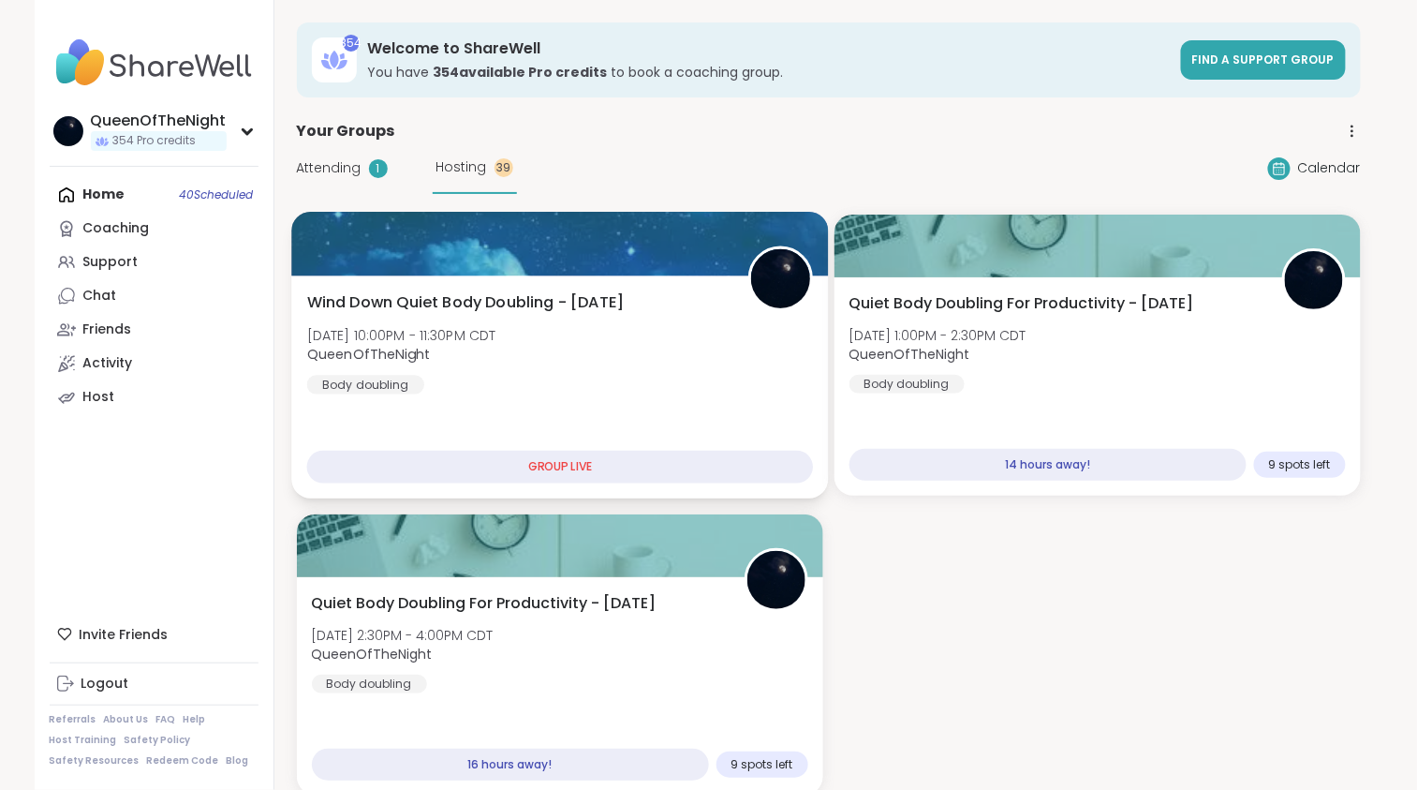
click at [523, 314] on div "Wind Down Quiet Body Doubling - Monday Mon, Oct 06 | 10:00PM - 11:30PM CDT Quee…" at bounding box center [559, 342] width 507 height 103
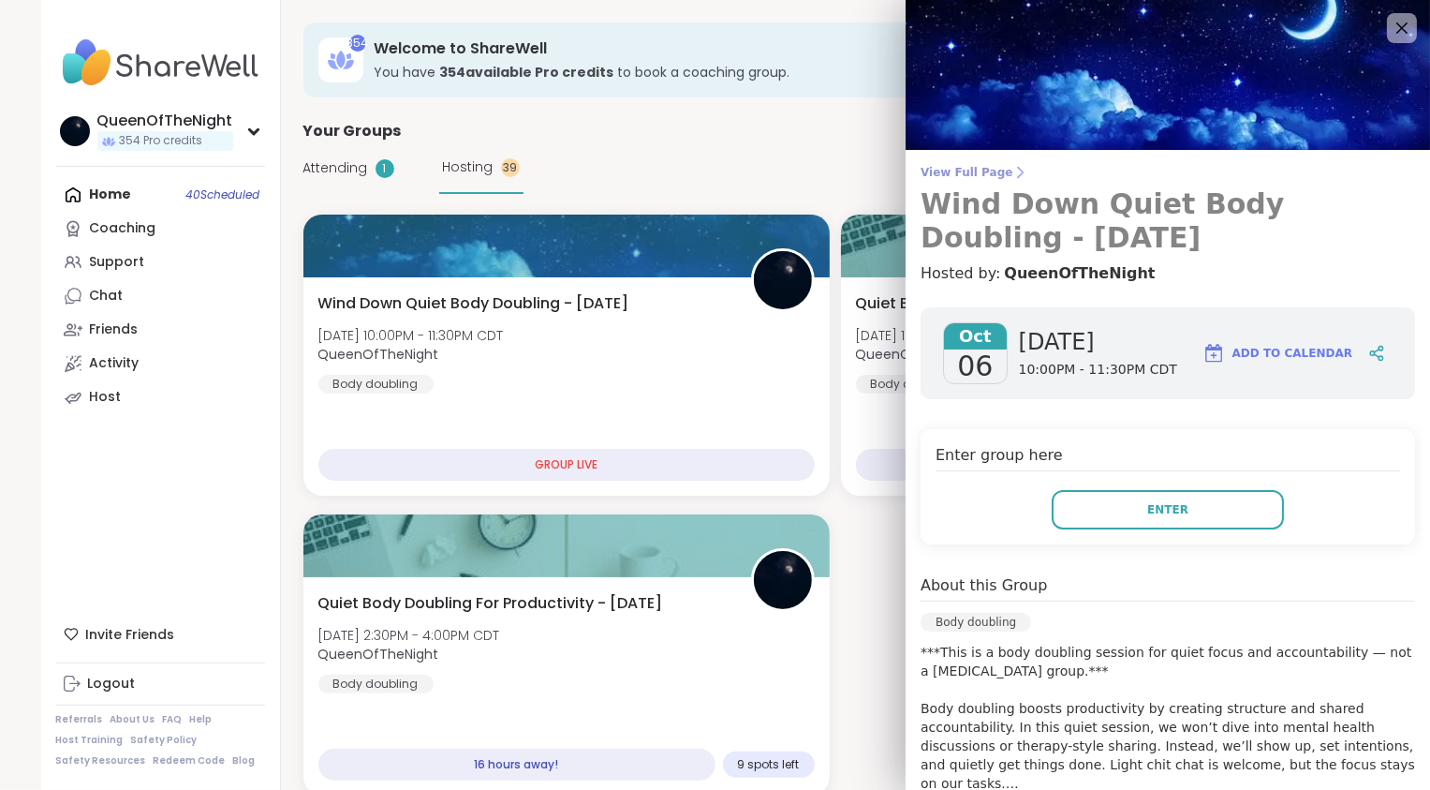
click at [960, 170] on span "View Full Page" at bounding box center [1168, 172] width 495 height 15
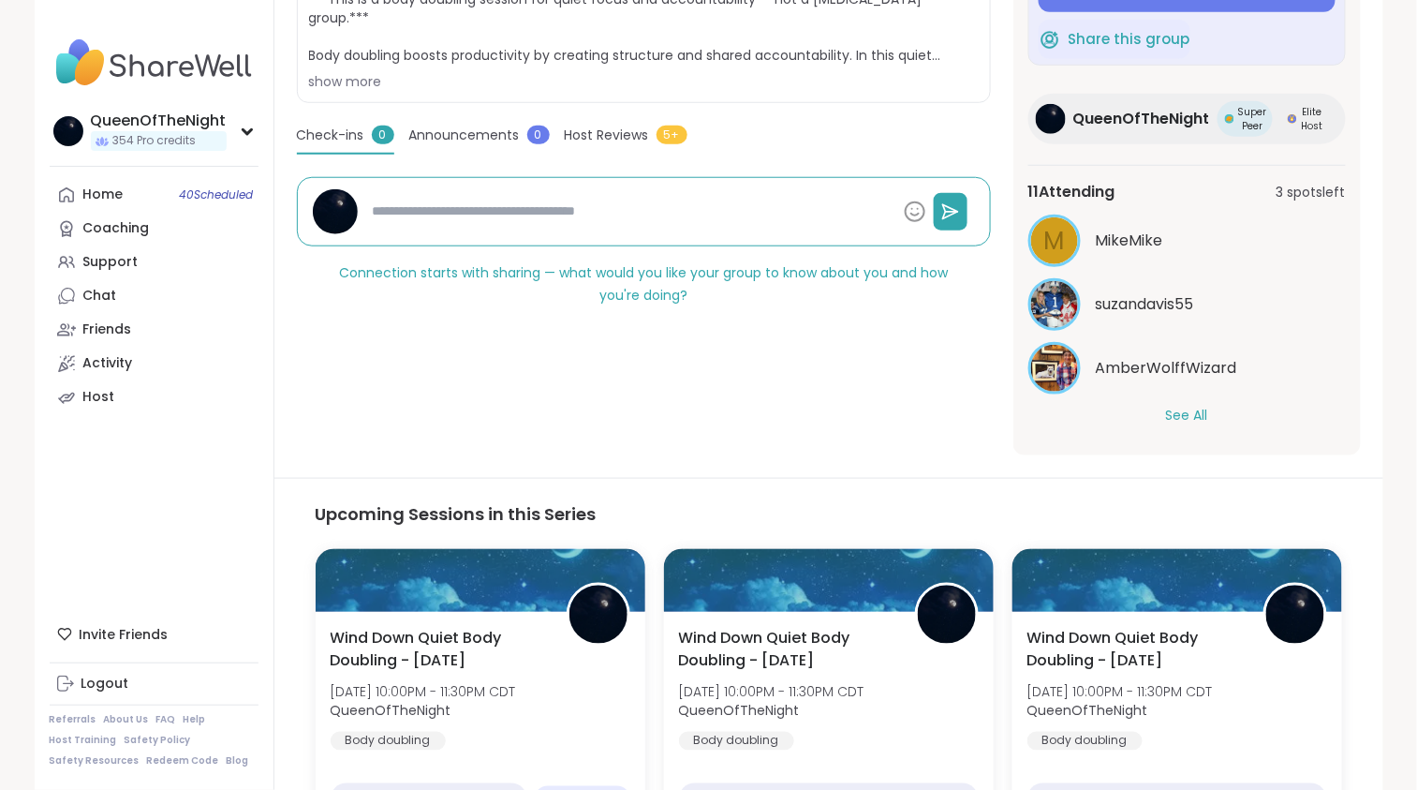
scroll to position [450, 0]
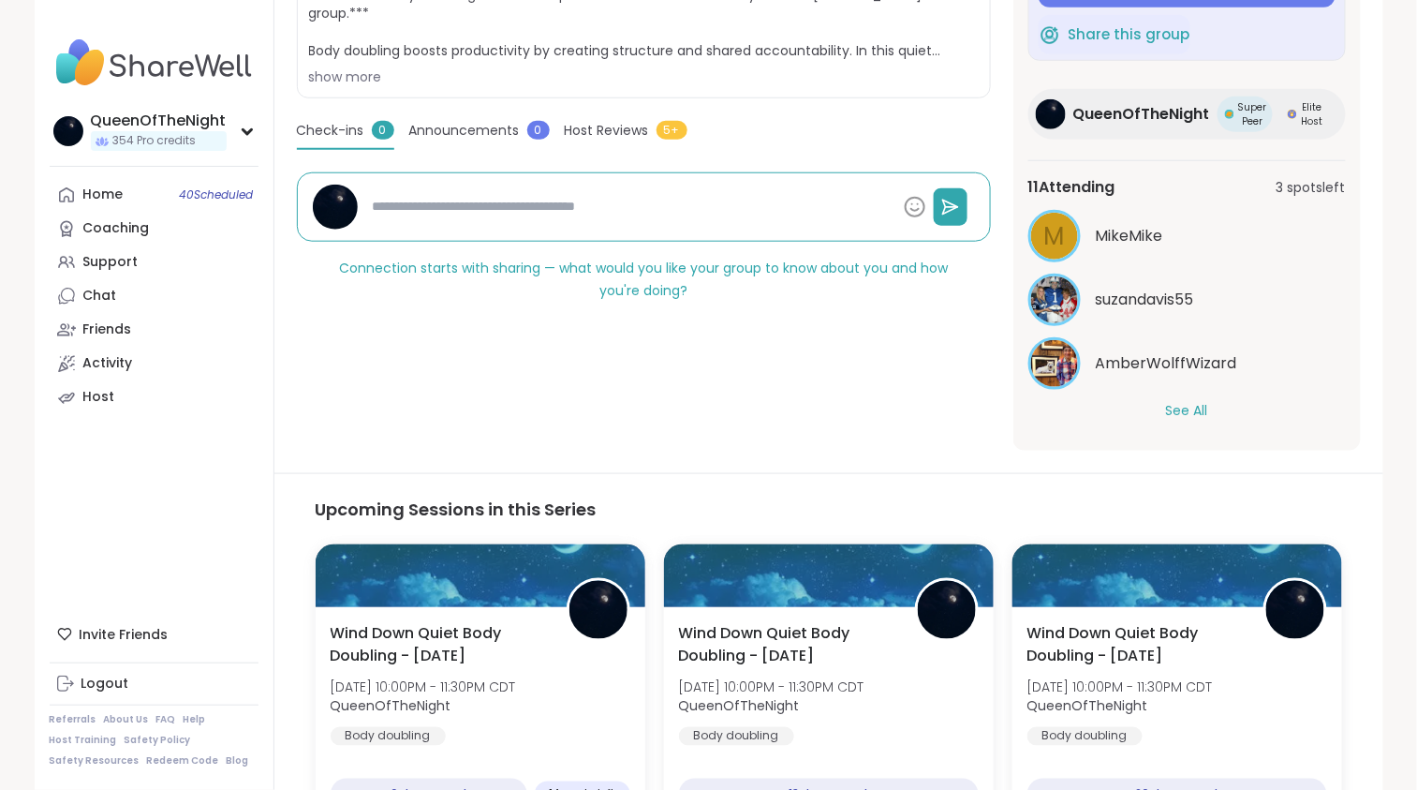
click at [1187, 398] on div "M MikeMike suzandavis55 AmberWolffWizard See All" at bounding box center [1188, 315] width 318 height 211
click at [1189, 420] on div "11 Attending 3 spots left M MikeMike suzandavis55 AmberWolffWizard See All" at bounding box center [1188, 297] width 318 height 275
click at [1186, 411] on button "See All" at bounding box center [1187, 411] width 42 height 20
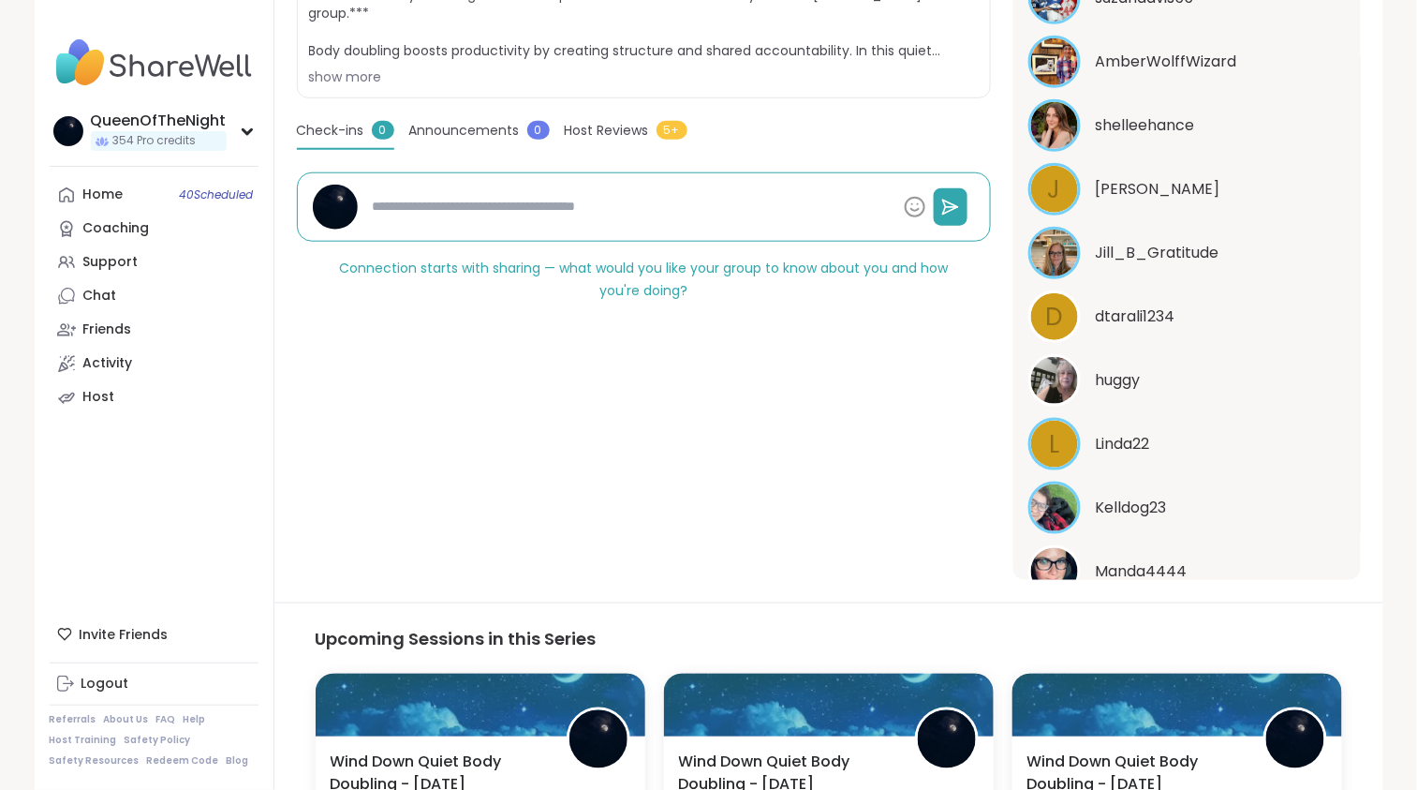
scroll to position [0, 0]
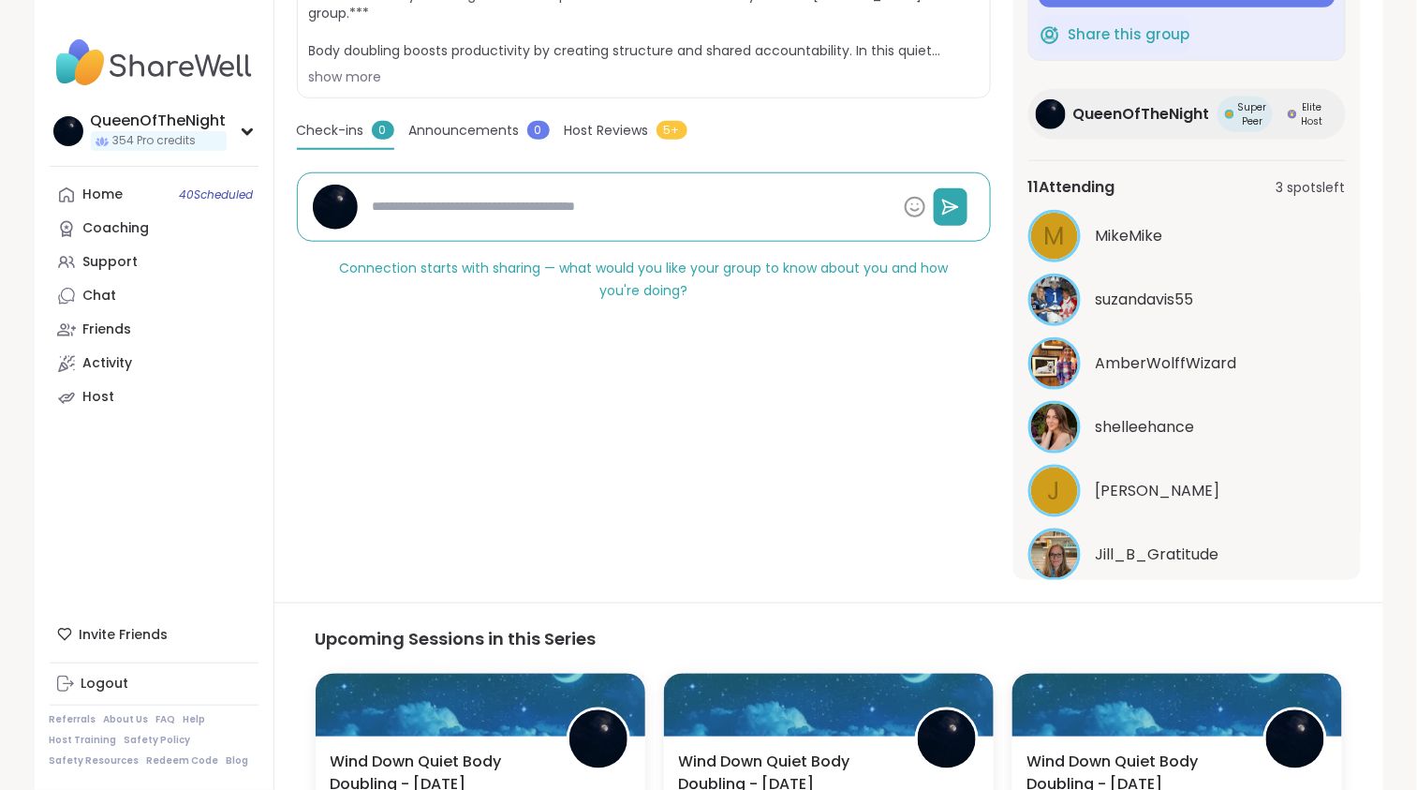
type textarea "*"
